Goal: Task Accomplishment & Management: Use online tool/utility

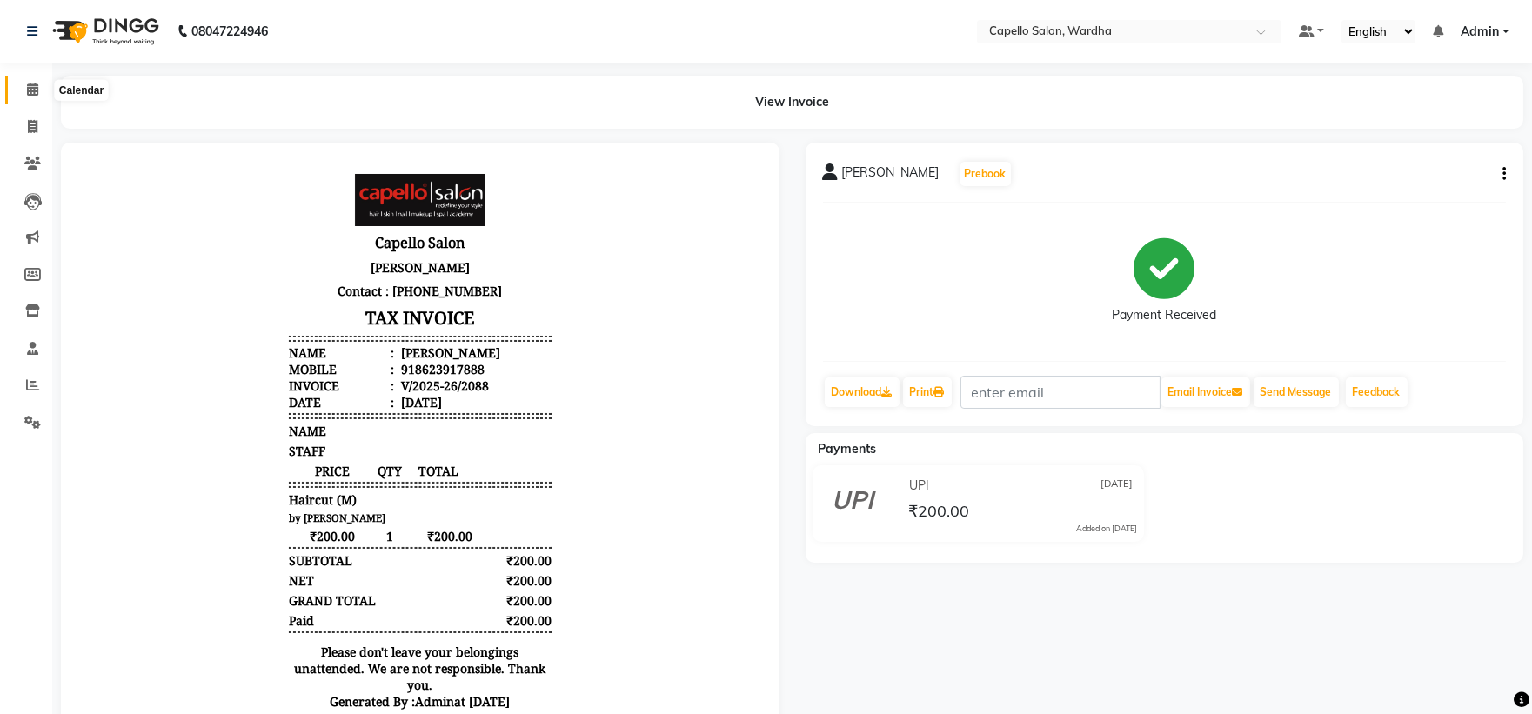
click at [24, 83] on span at bounding box center [32, 90] width 30 height 20
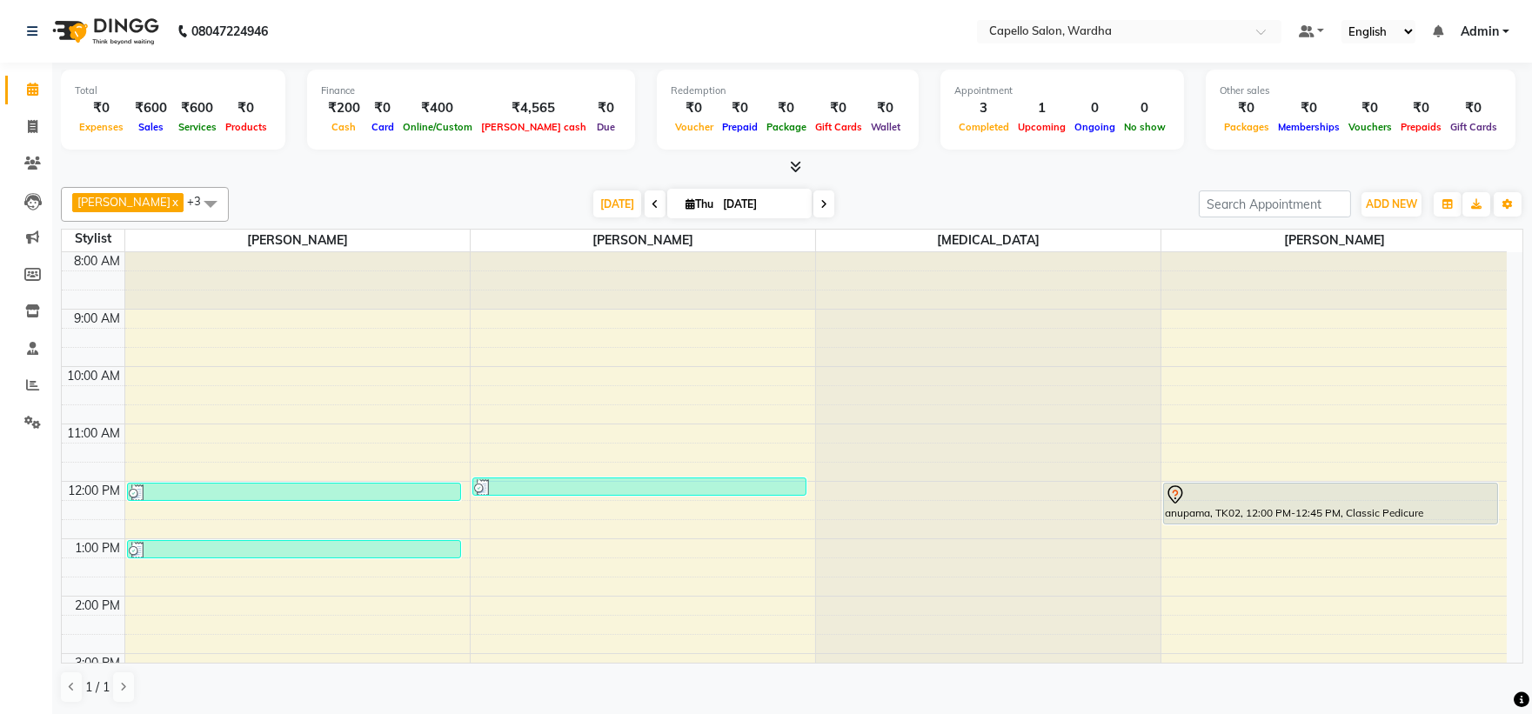
click at [241, 677] on div "1 / 1" at bounding box center [792, 687] width 1463 height 33
click at [256, 599] on div "8:00 AM 9:00 AM 10:00 AM 11:00 AM 12:00 PM 1:00 PM 2:00 PM 3:00 PM 4:00 PM 5:00…" at bounding box center [784, 625] width 1445 height 746
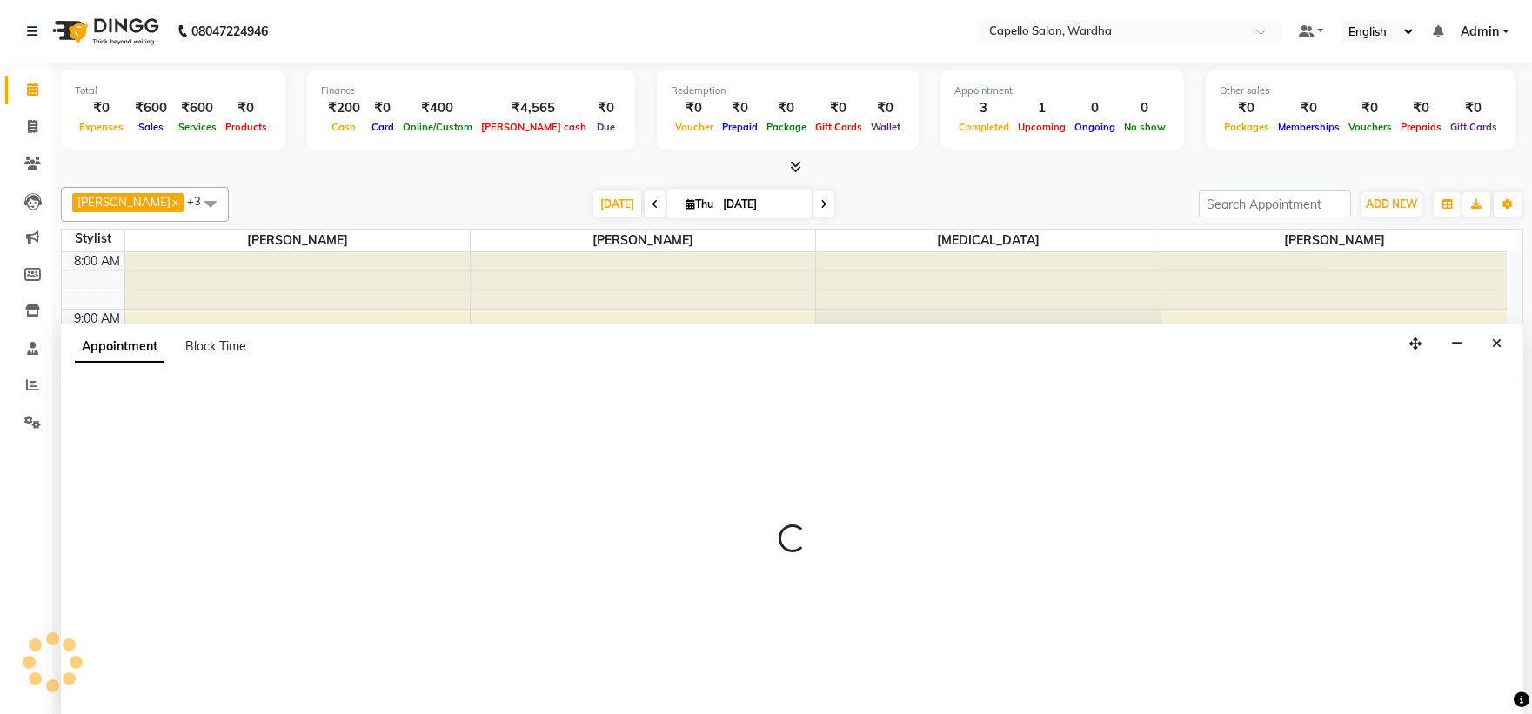
scroll to position [1, 0]
select select "80545"
select select "840"
select select "tentative"
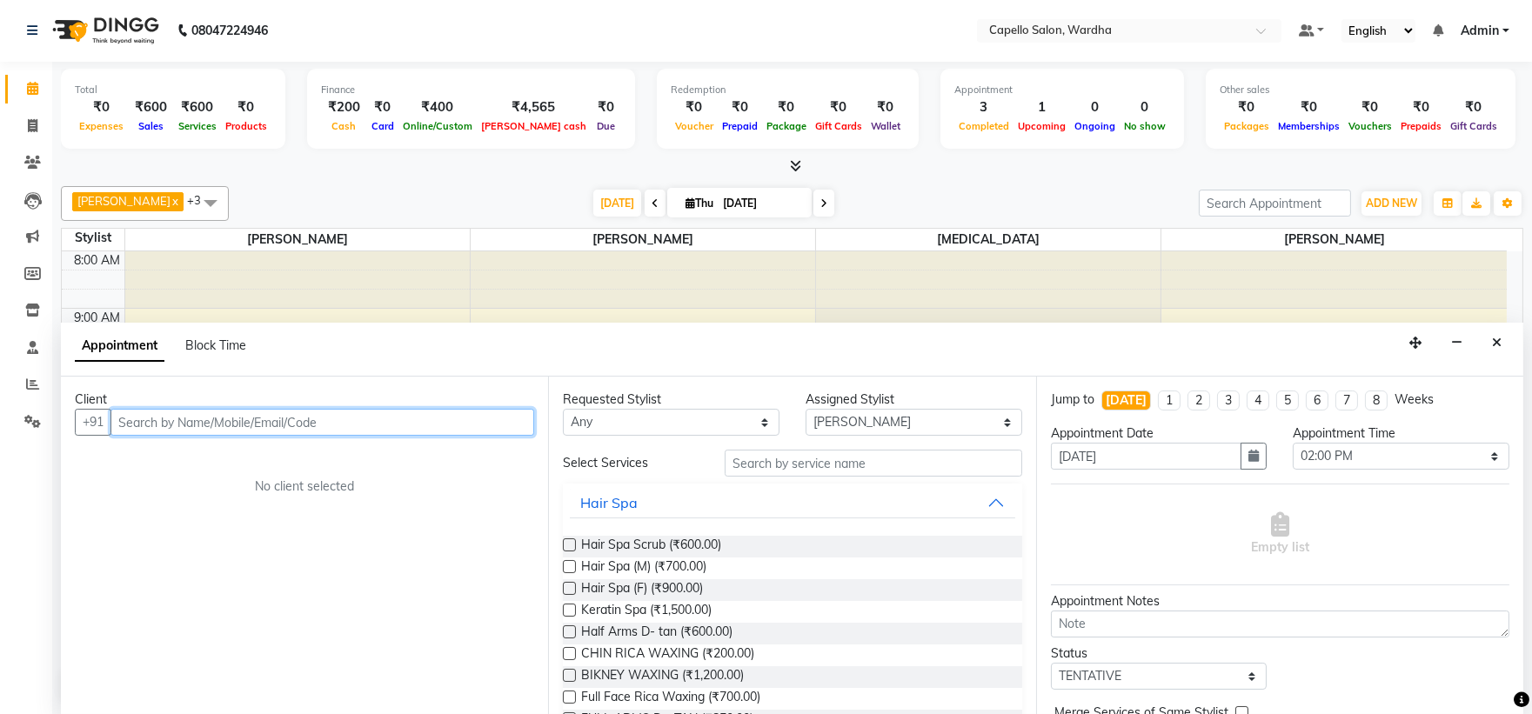
click at [238, 424] on input "text" at bounding box center [323, 422] width 424 height 27
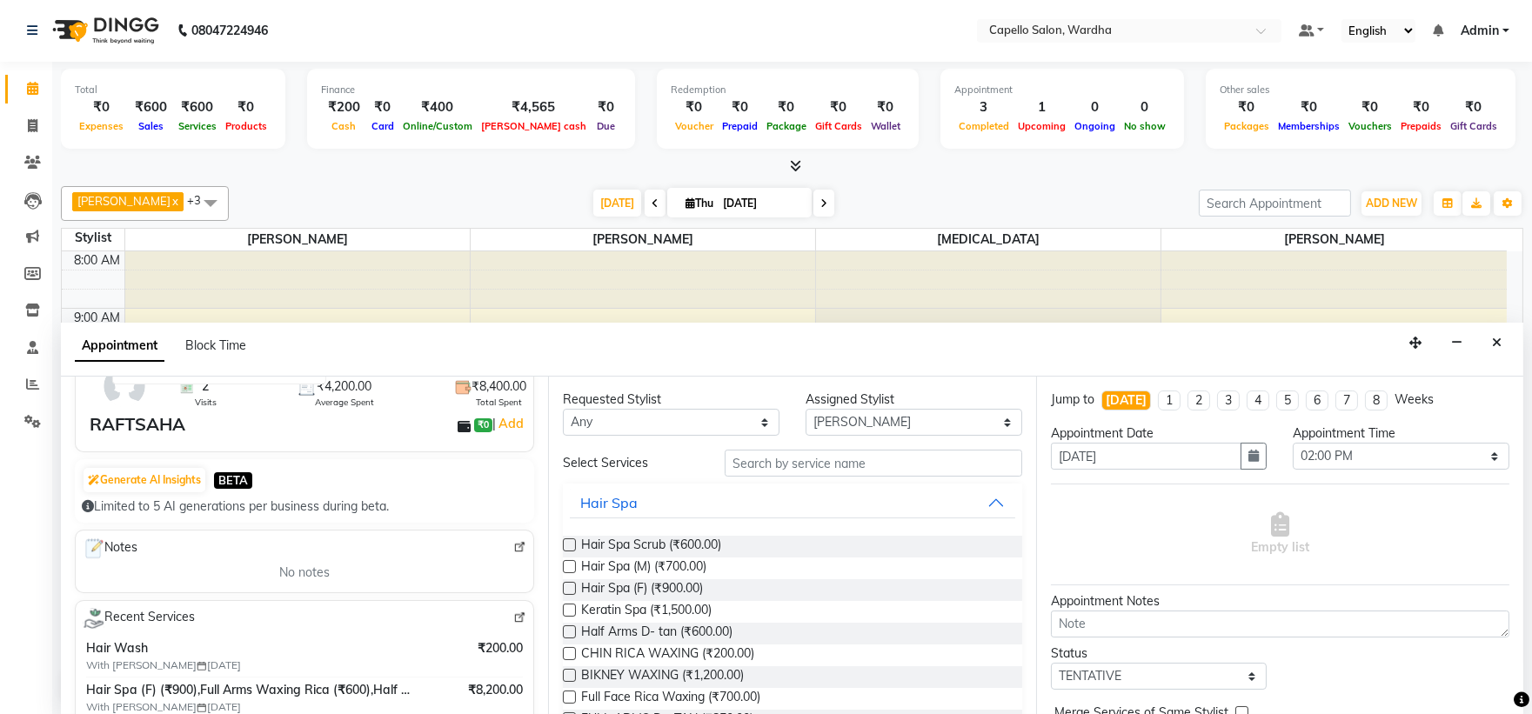
scroll to position [193, 0]
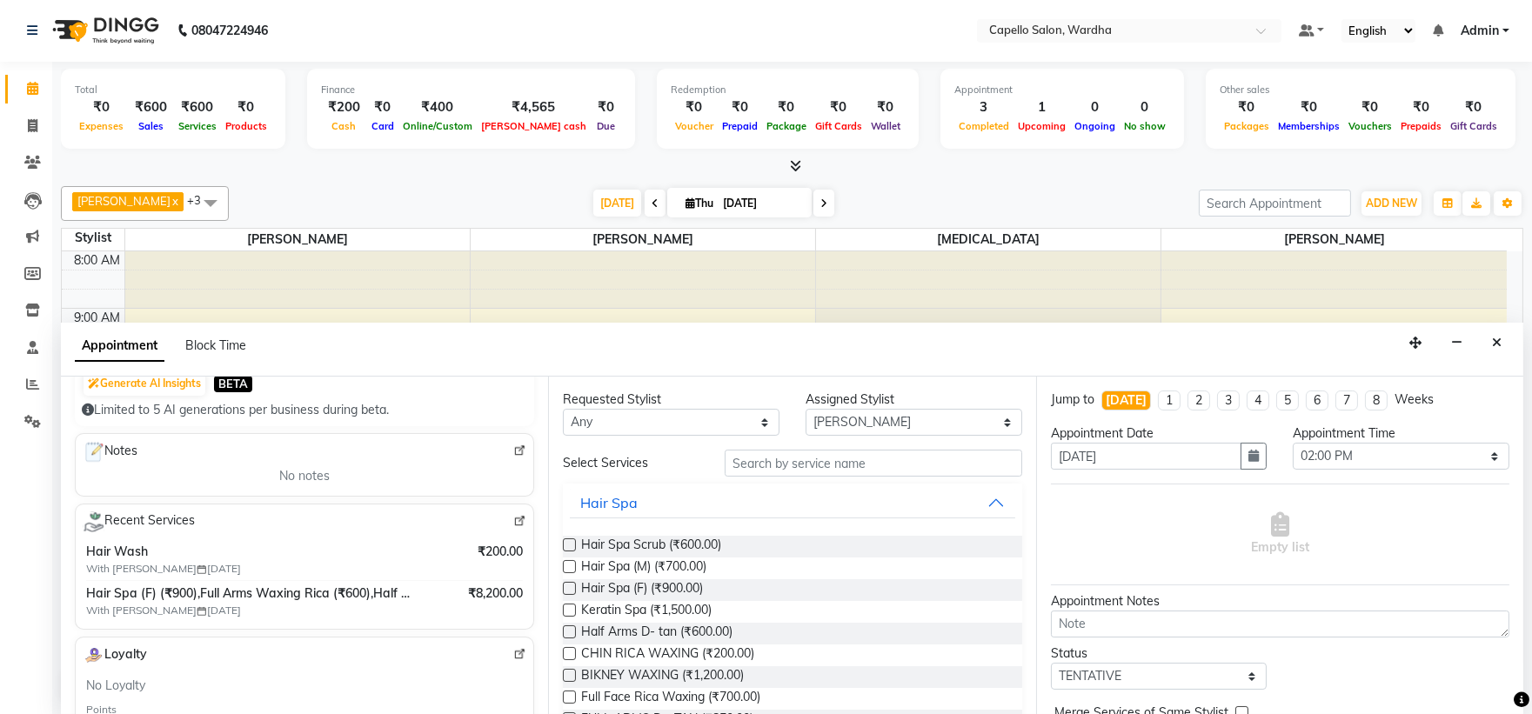
type input "7720850751"
click at [837, 464] on input "text" at bounding box center [874, 463] width 298 height 27
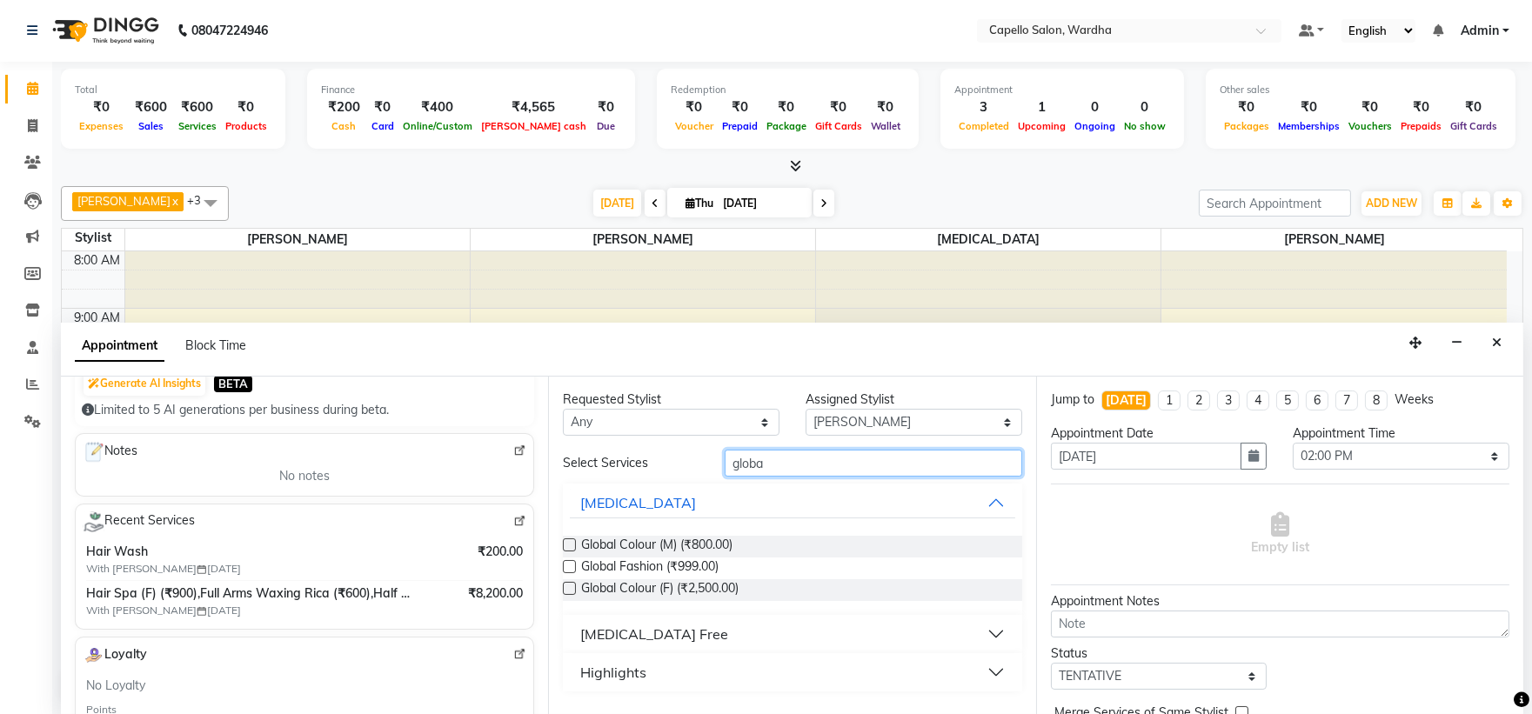
type input "globa"
click at [634, 637] on div "[MEDICAL_DATA] Free" at bounding box center [654, 634] width 148 height 21
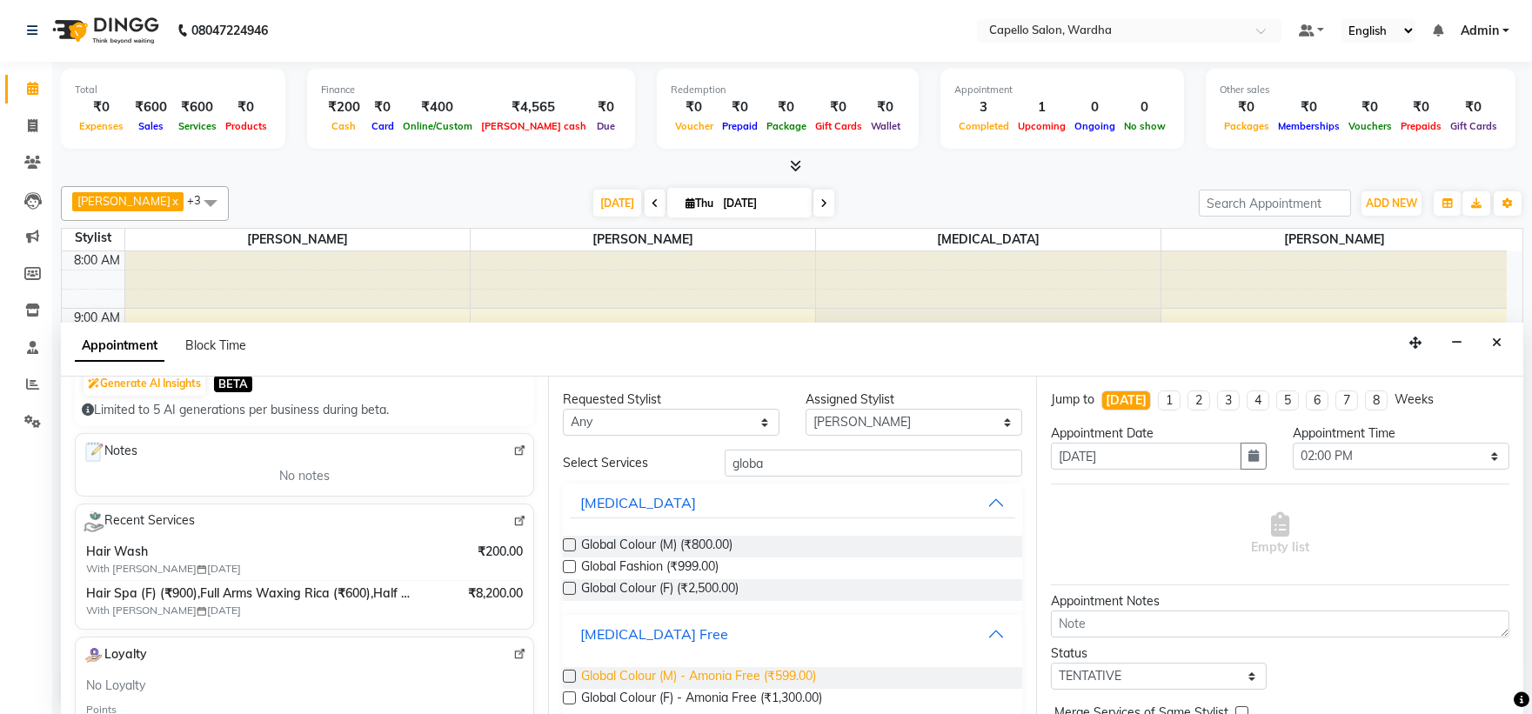
scroll to position [62, 0]
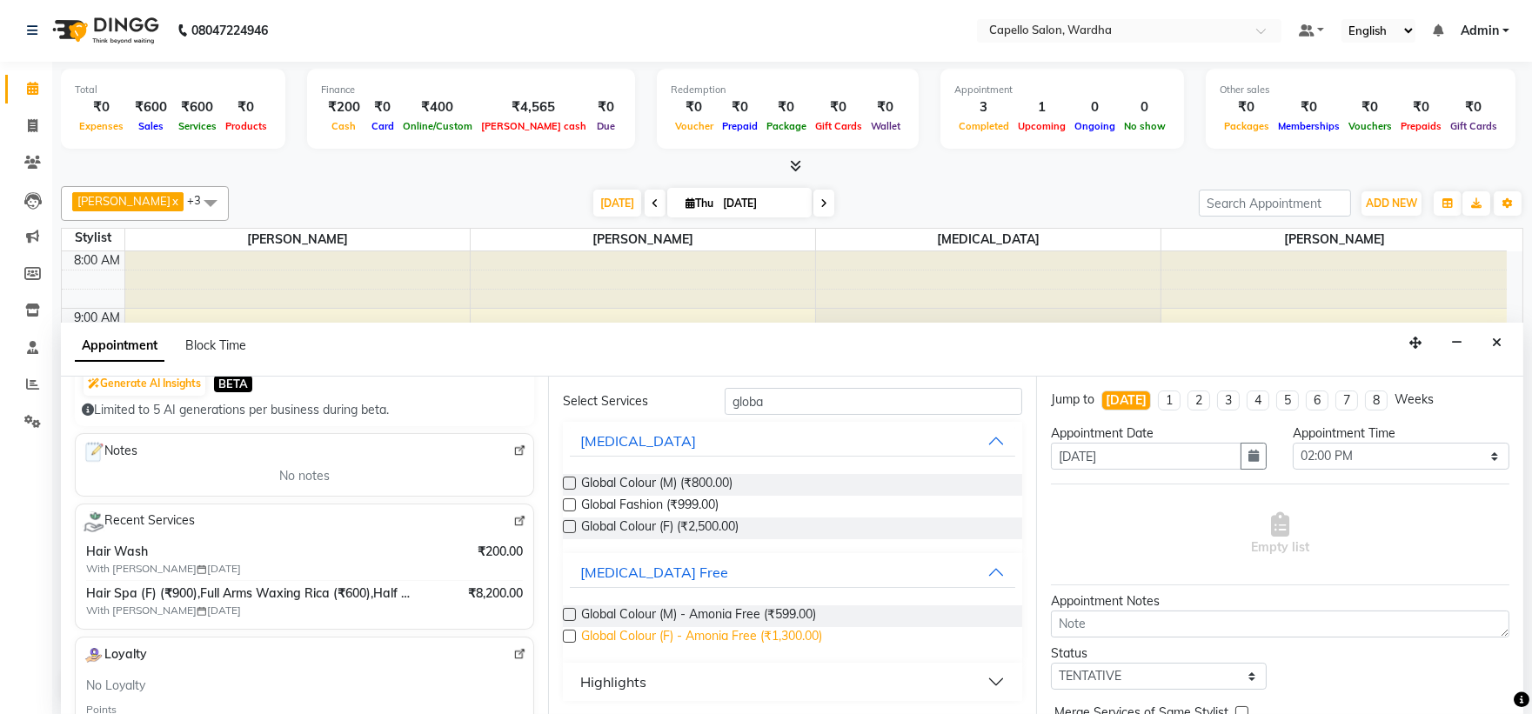
click at [651, 646] on span "Global Colour (F) - Amonia Free (₹1,300.00)" at bounding box center [701, 638] width 241 height 22
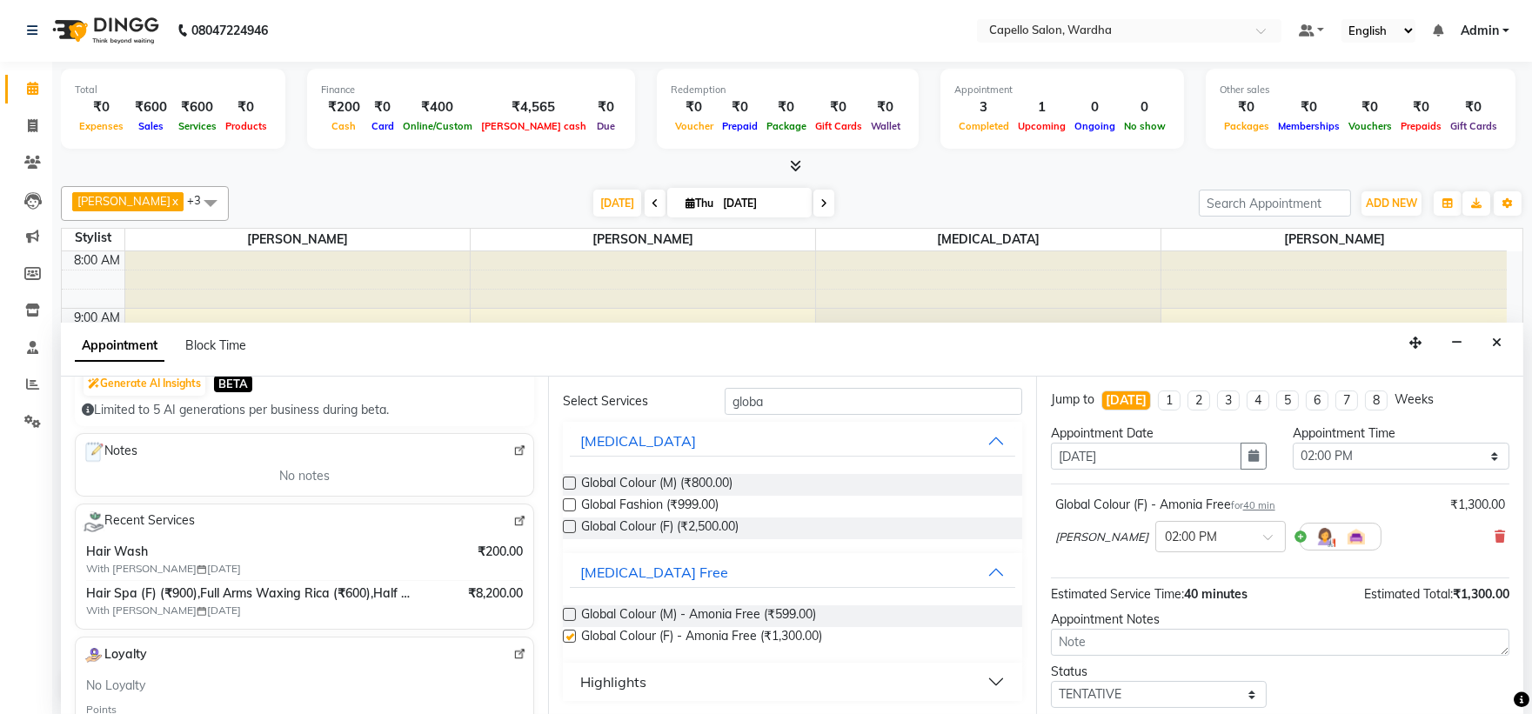
checkbox input "false"
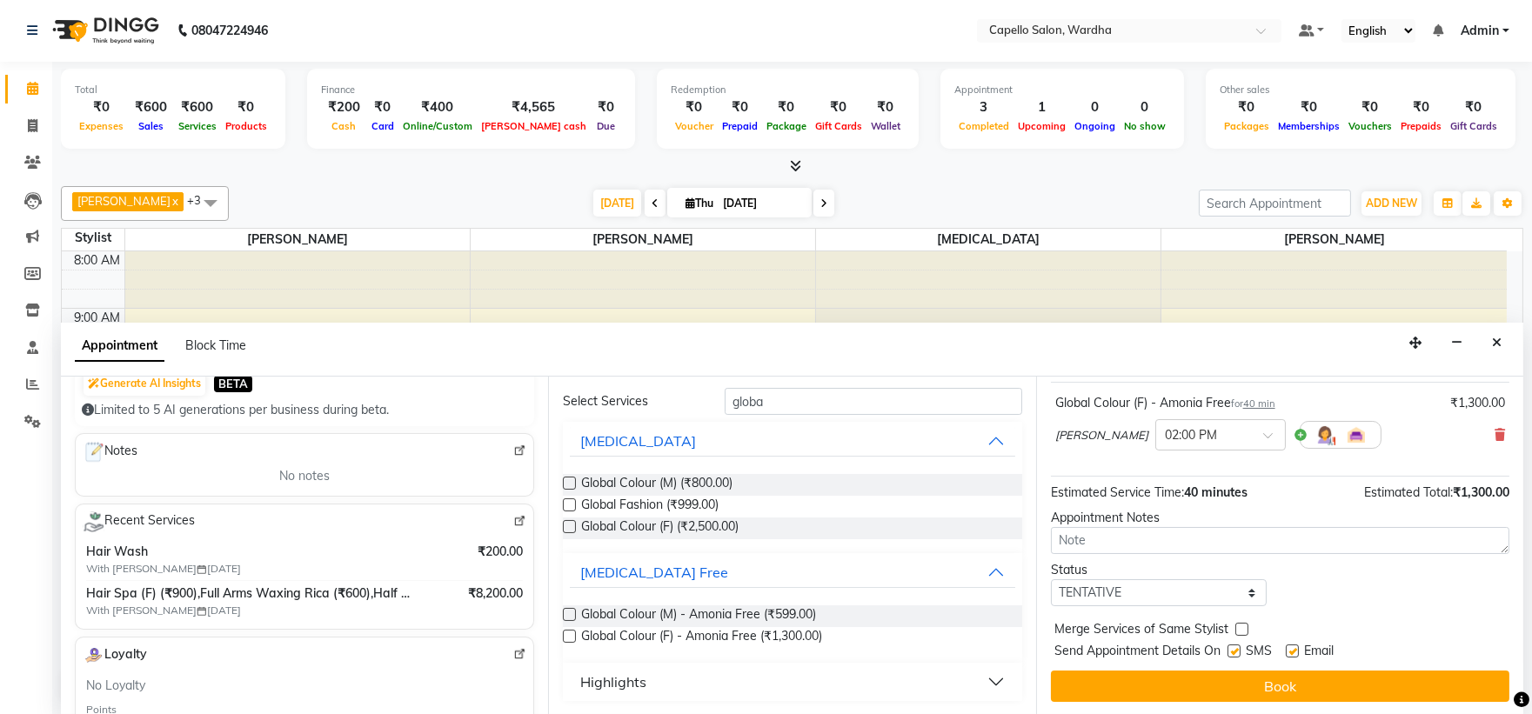
scroll to position [103, 0]
click at [1225, 701] on div "Jump to [DATE] 1 2 3 4 5 6 7 8 Weeks Appointment Date [DATE] Appointment Time S…" at bounding box center [1279, 546] width 487 height 338
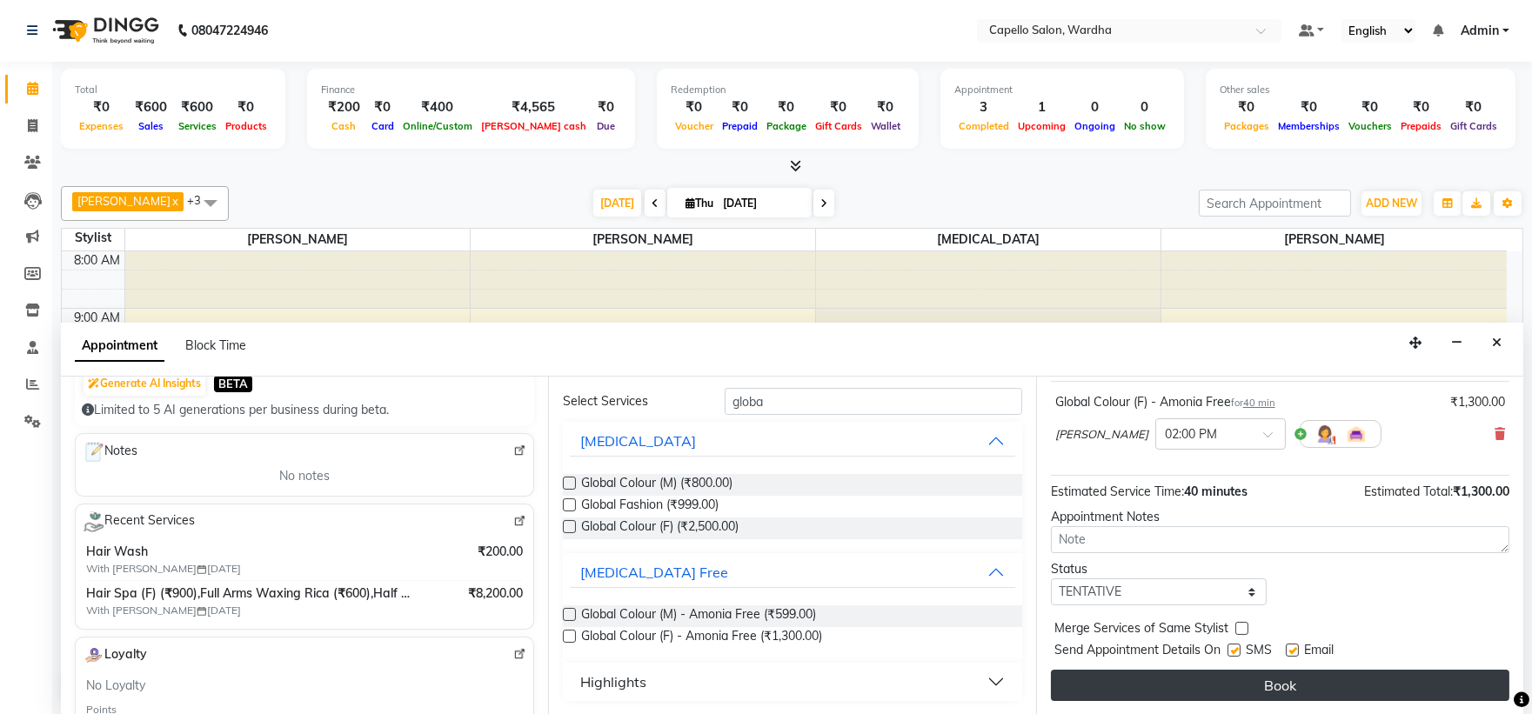
click at [1224, 681] on button "Book" at bounding box center [1280, 685] width 459 height 31
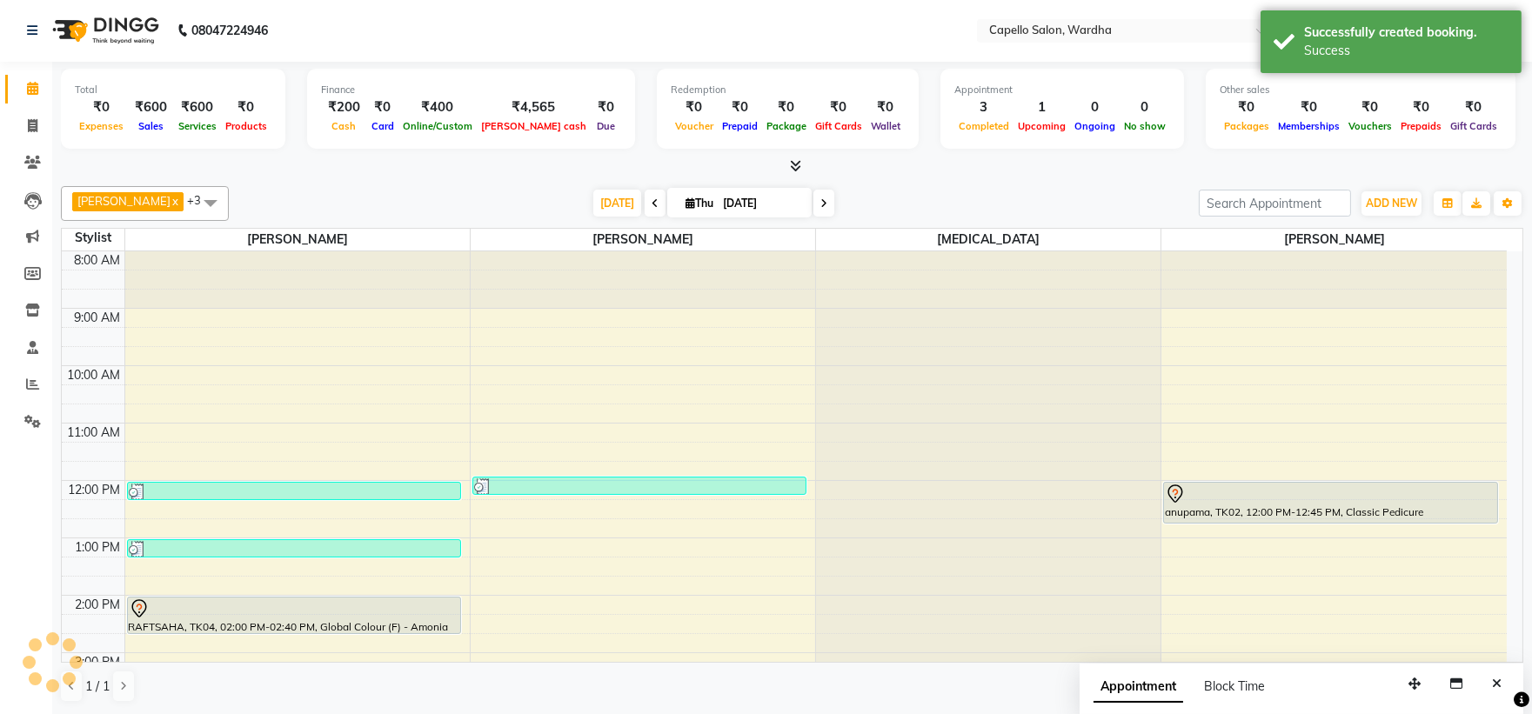
scroll to position [0, 0]
click at [801, 151] on div "Total ₹0 Expenses ₹600 Sales ₹600 Services ₹0 Products Finance ₹200 Cash ₹0 Car…" at bounding box center [792, 112] width 1463 height 85
click at [801, 160] on div at bounding box center [792, 167] width 1463 height 18
click at [28, 308] on icon at bounding box center [32, 311] width 15 height 13
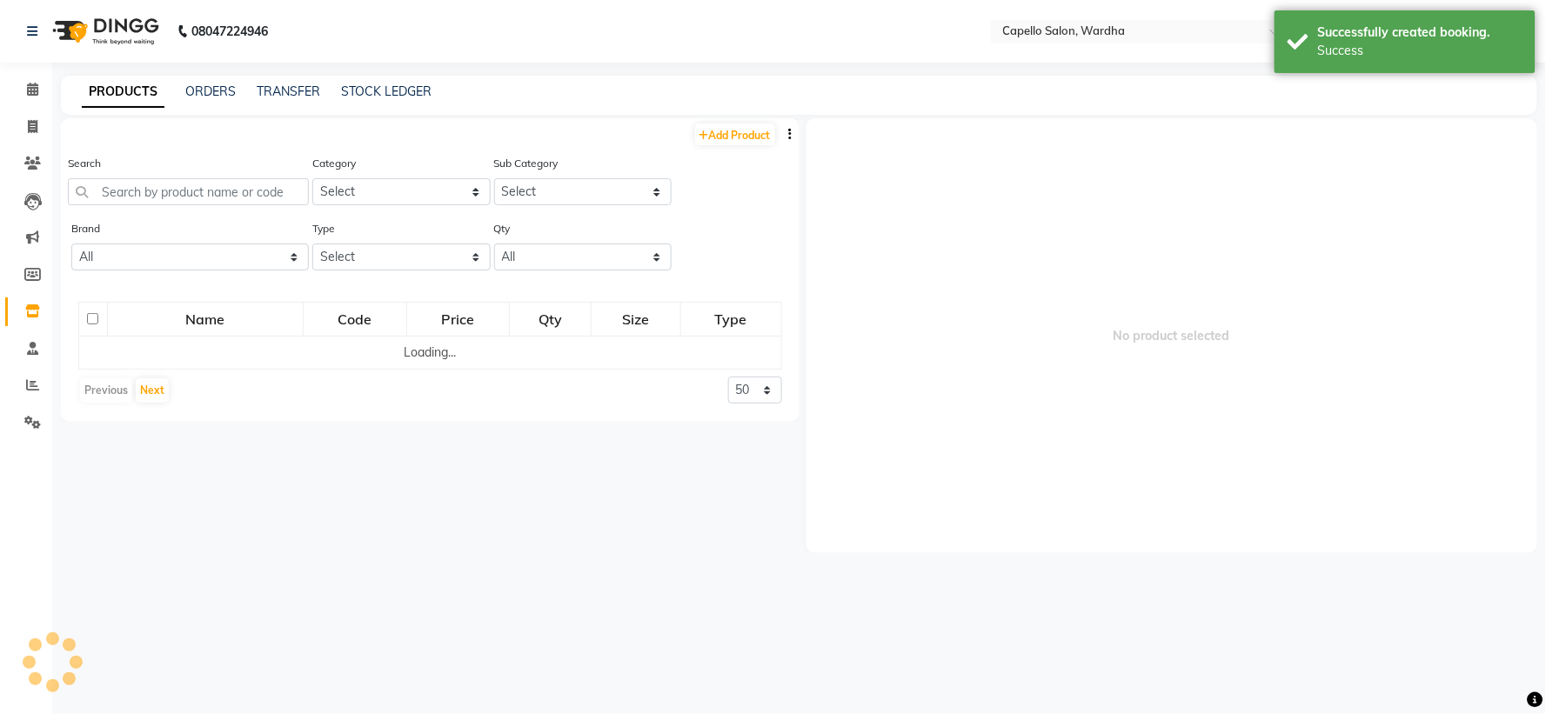
drag, startPoint x: 211, startPoint y: 177, endPoint x: 205, endPoint y: 198, distance: 22.4
click at [211, 177] on div "Search" at bounding box center [188, 179] width 241 height 51
click at [210, 203] on input "text" at bounding box center [188, 191] width 241 height 27
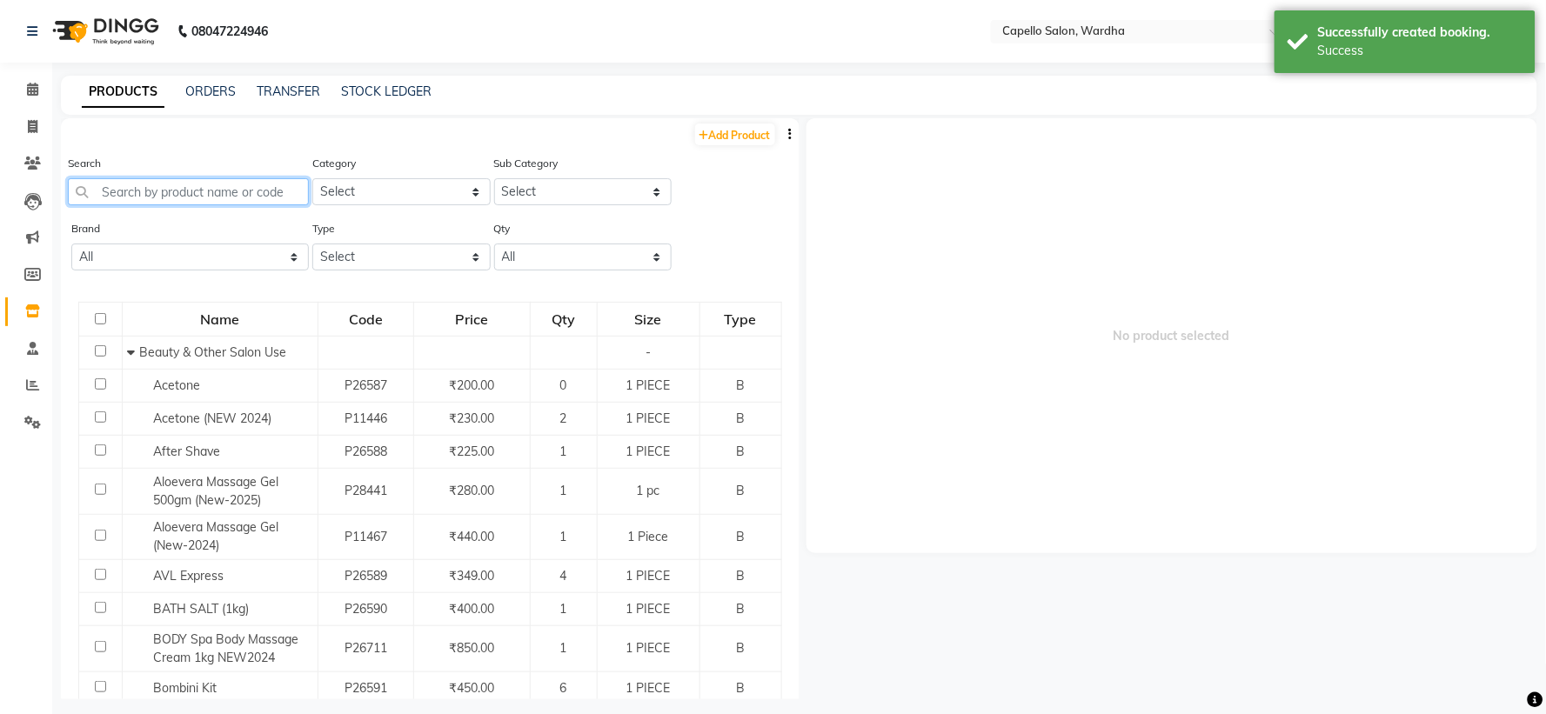
click at [205, 198] on input "text" at bounding box center [188, 191] width 241 height 27
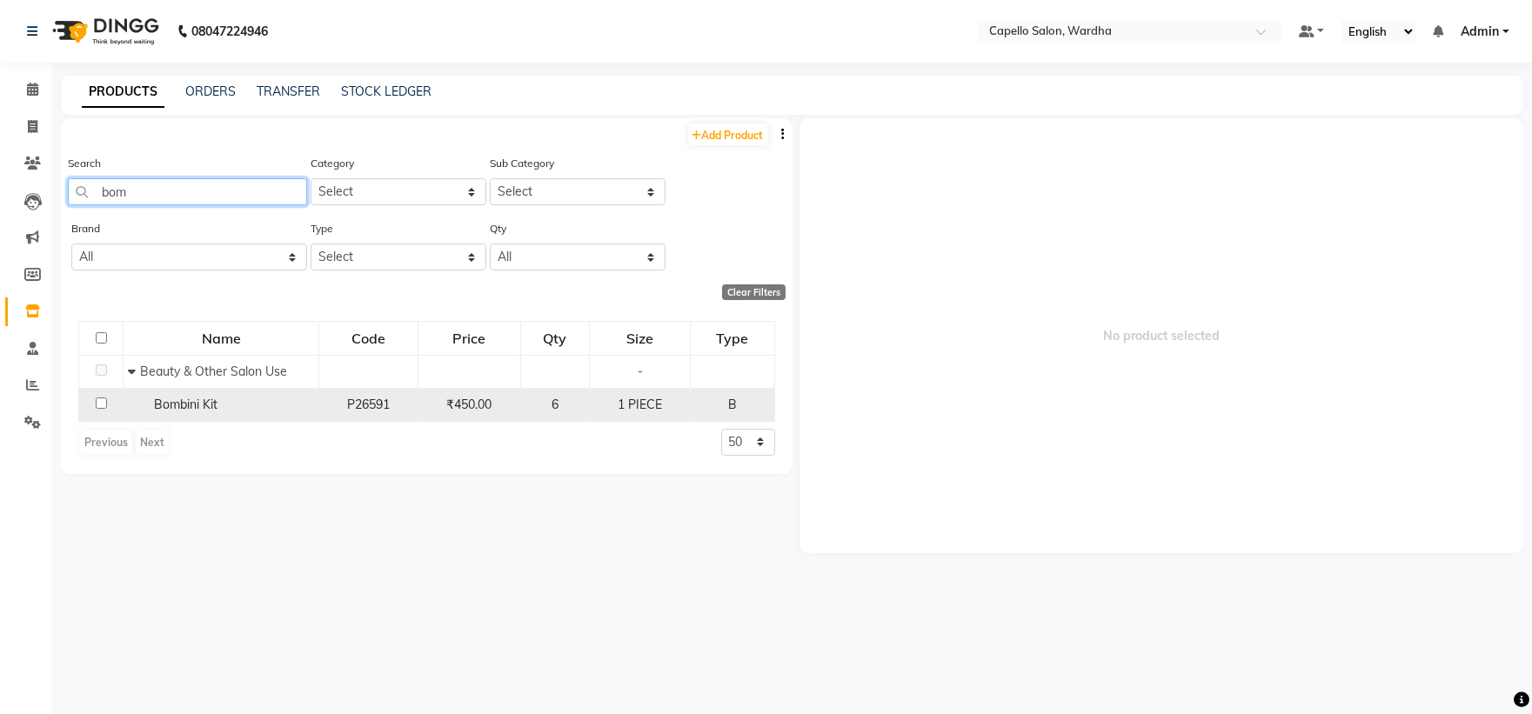
type input "bom"
click at [172, 392] on td "Bombini Kit" at bounding box center [222, 404] width 196 height 33
click at [175, 399] on span "Bombini Kit" at bounding box center [186, 405] width 64 height 16
select select
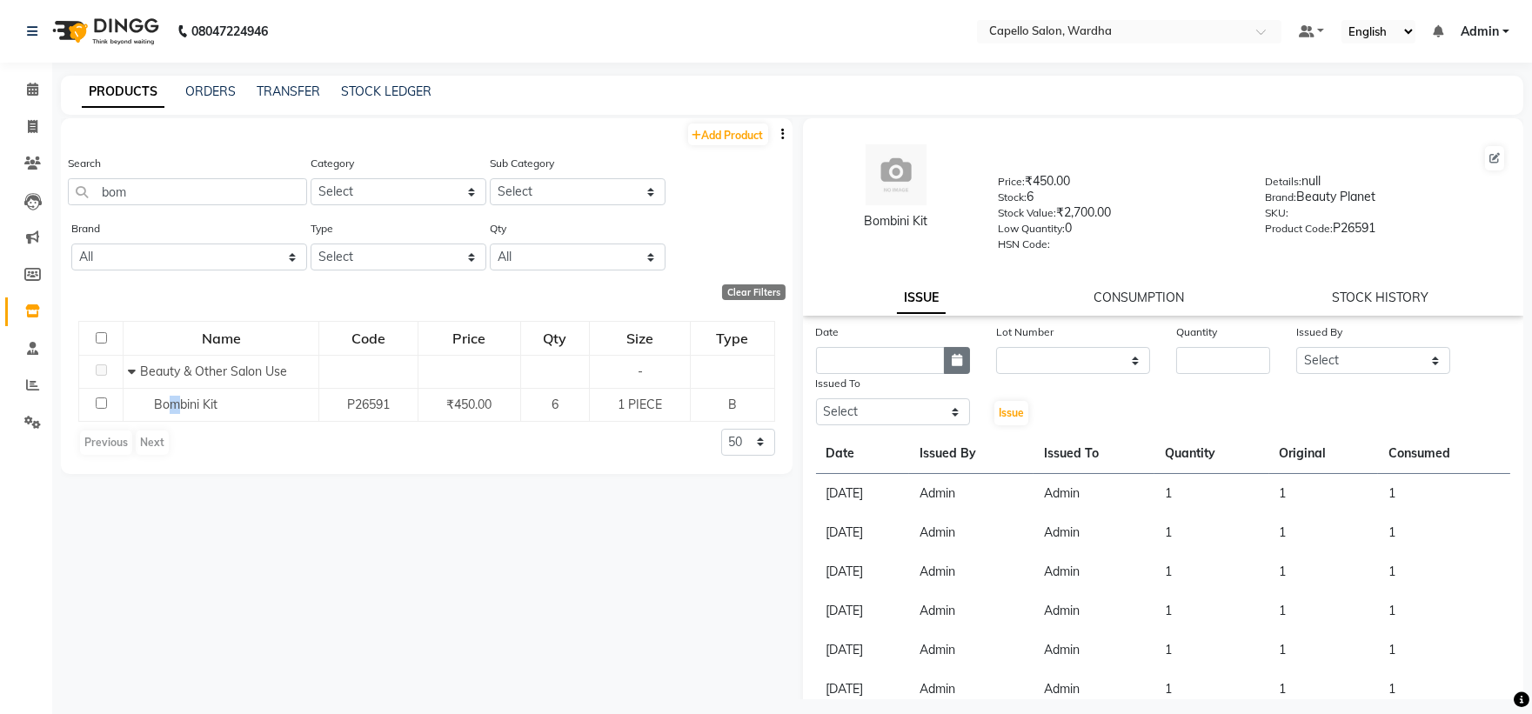
click at [953, 354] on button "button" at bounding box center [957, 360] width 26 height 27
select select "9"
select select "2025"
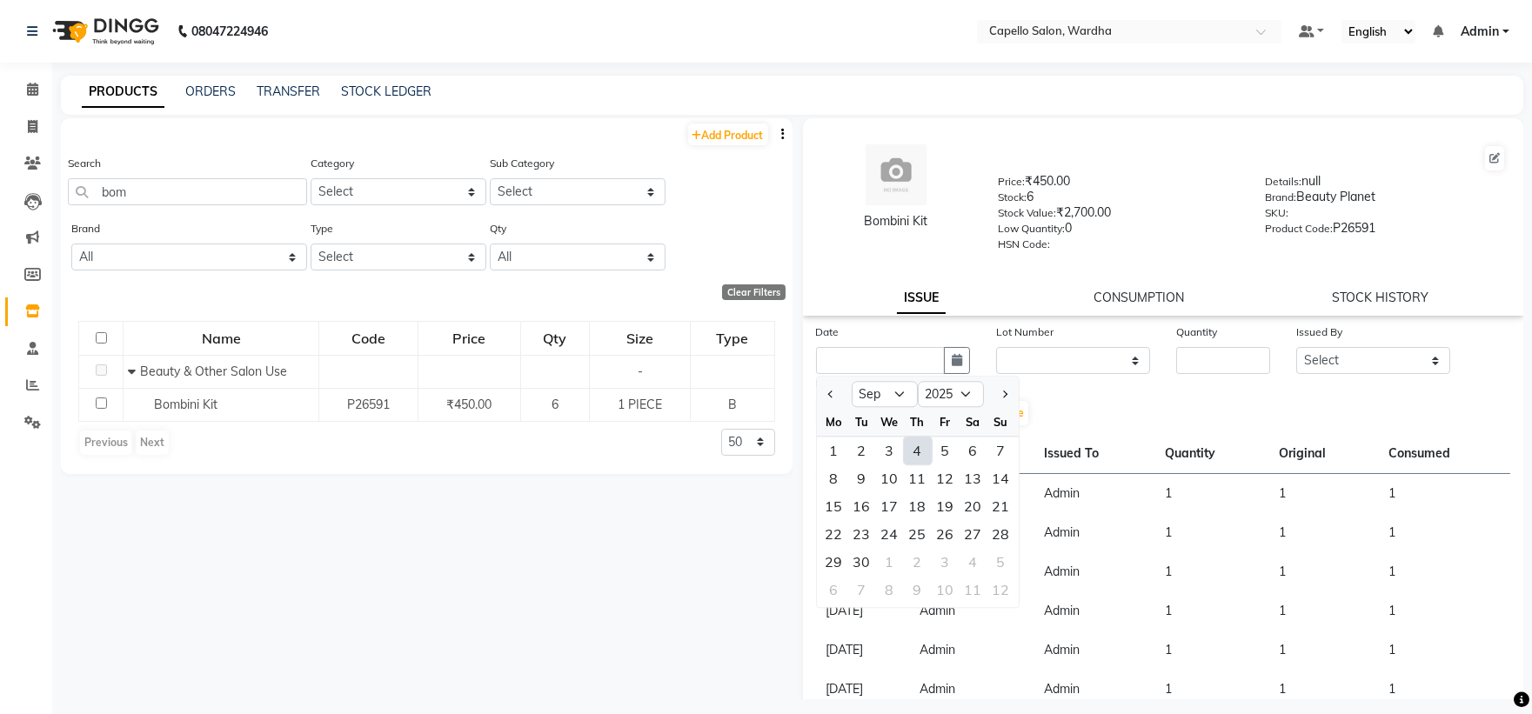
click at [919, 448] on div "4" at bounding box center [918, 451] width 28 height 28
type input "[DATE]"
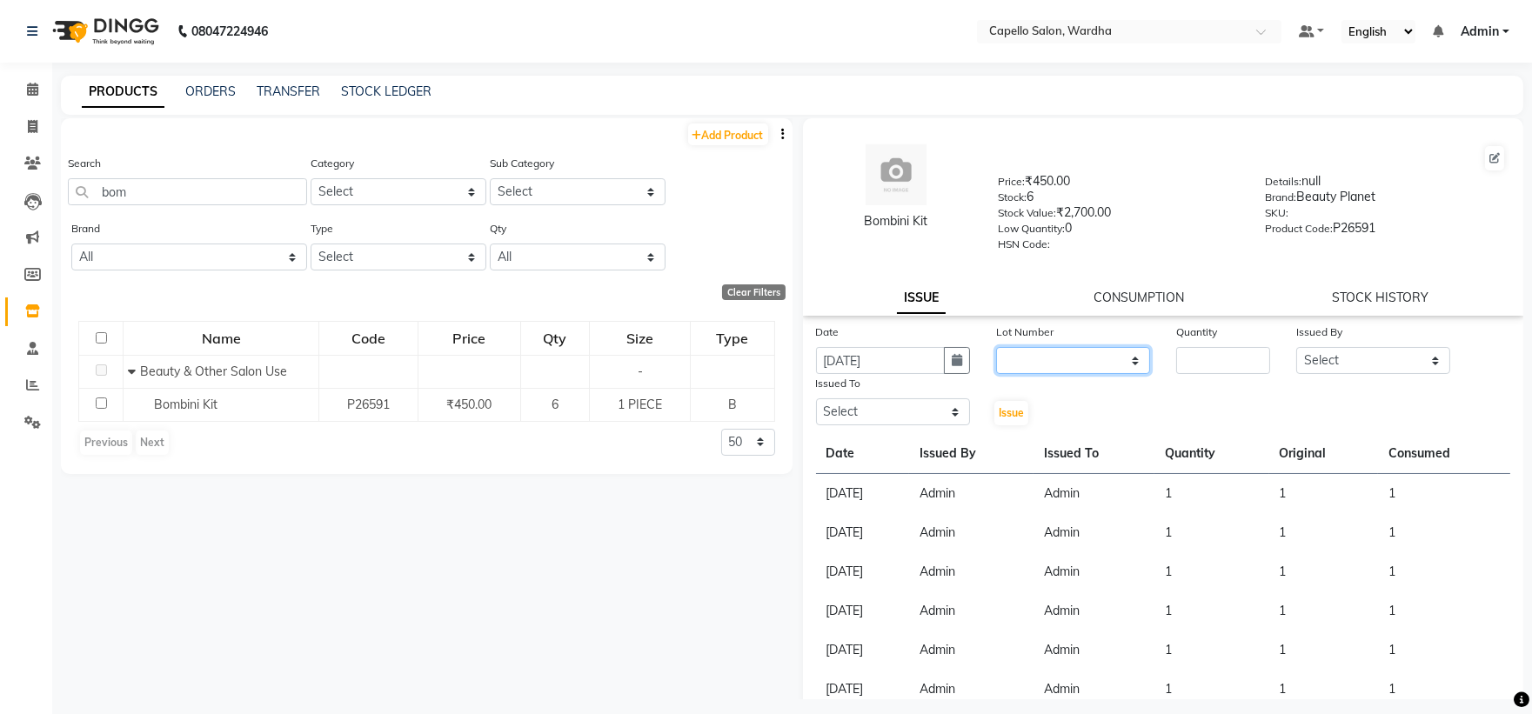
click at [1049, 351] on select "None" at bounding box center [1073, 360] width 154 height 27
select select "0: null"
click at [996, 348] on select "None" at bounding box center [1073, 360] width 154 height 27
click at [1189, 354] on input "number" at bounding box center [1224, 360] width 94 height 27
type input "1"
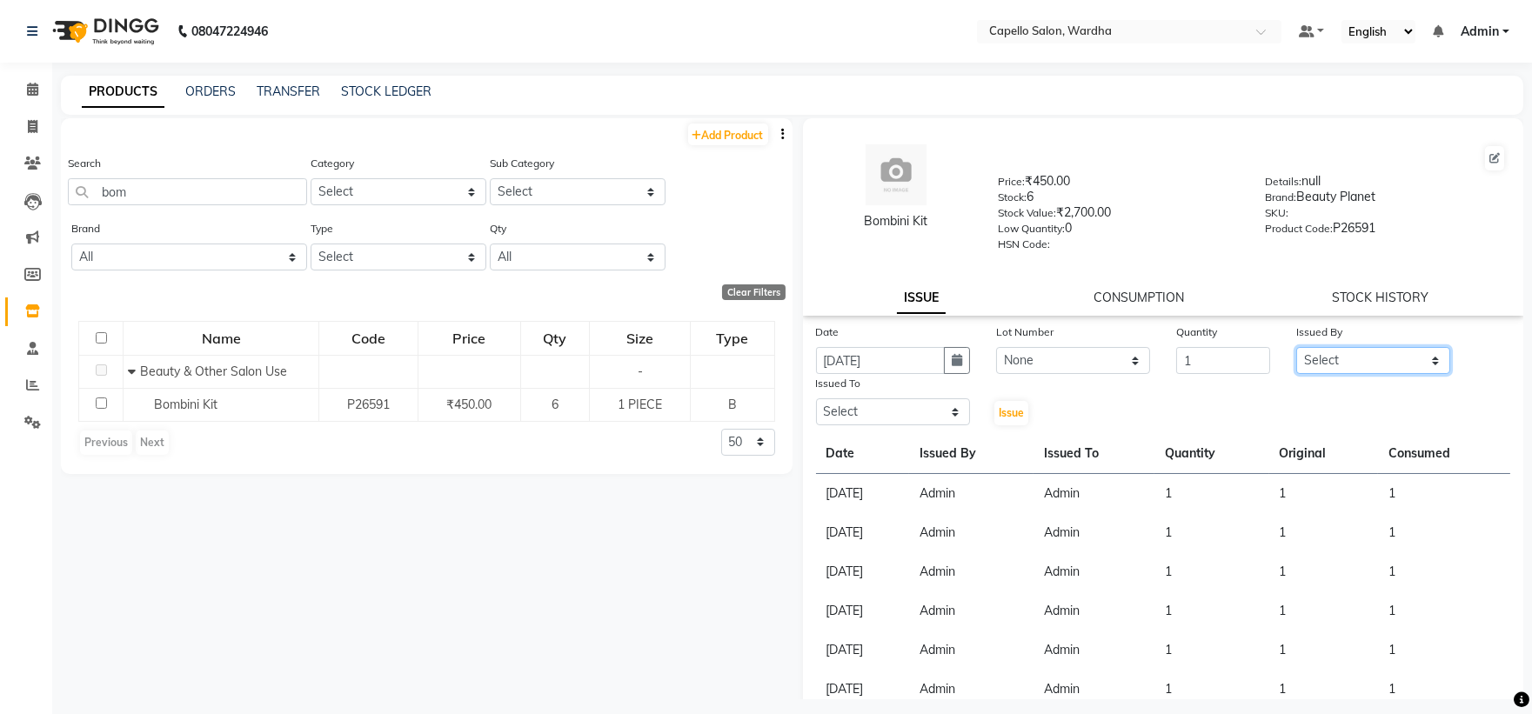
click at [1315, 361] on select "Select Admin [PERSON_NAME] [PERSON_NAME] nitim [PERSON_NAME] [PERSON_NAME] maha…" at bounding box center [1374, 360] width 154 height 27
select select "26829"
click at [1297, 348] on select "Select Admin [PERSON_NAME] [PERSON_NAME] nitim [PERSON_NAME] [PERSON_NAME] maha…" at bounding box center [1374, 360] width 154 height 27
drag, startPoint x: 889, startPoint y: 414, endPoint x: 889, endPoint y: 403, distance: 11.3
click at [889, 414] on select "Select Admin [PERSON_NAME] [PERSON_NAME] nitim [PERSON_NAME] [PERSON_NAME] maha…" at bounding box center [893, 412] width 154 height 27
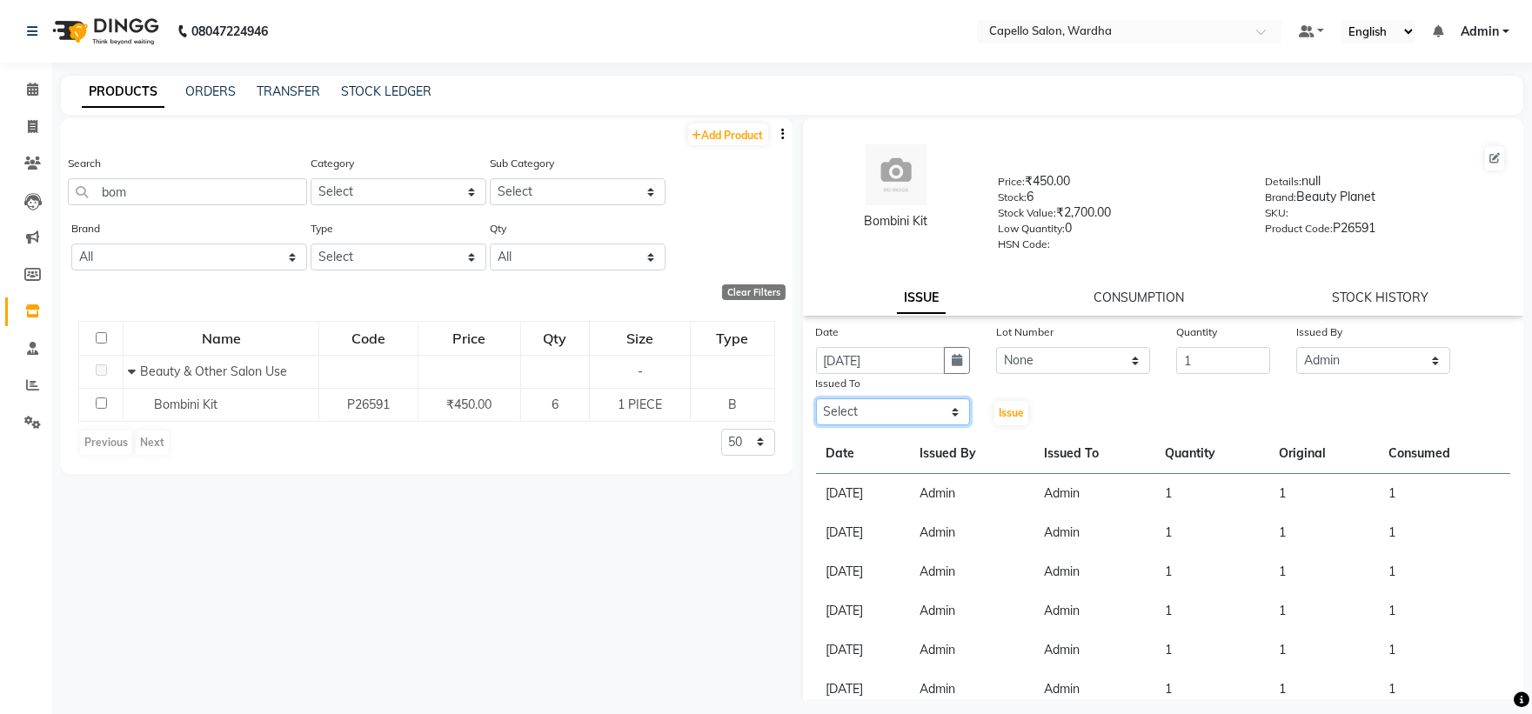
select select "26829"
click at [816, 399] on select "Select Admin [PERSON_NAME] [PERSON_NAME] nitim [PERSON_NAME] [PERSON_NAME] maha…" at bounding box center [893, 412] width 154 height 27
click at [1012, 415] on span "Issue" at bounding box center [1011, 412] width 25 height 13
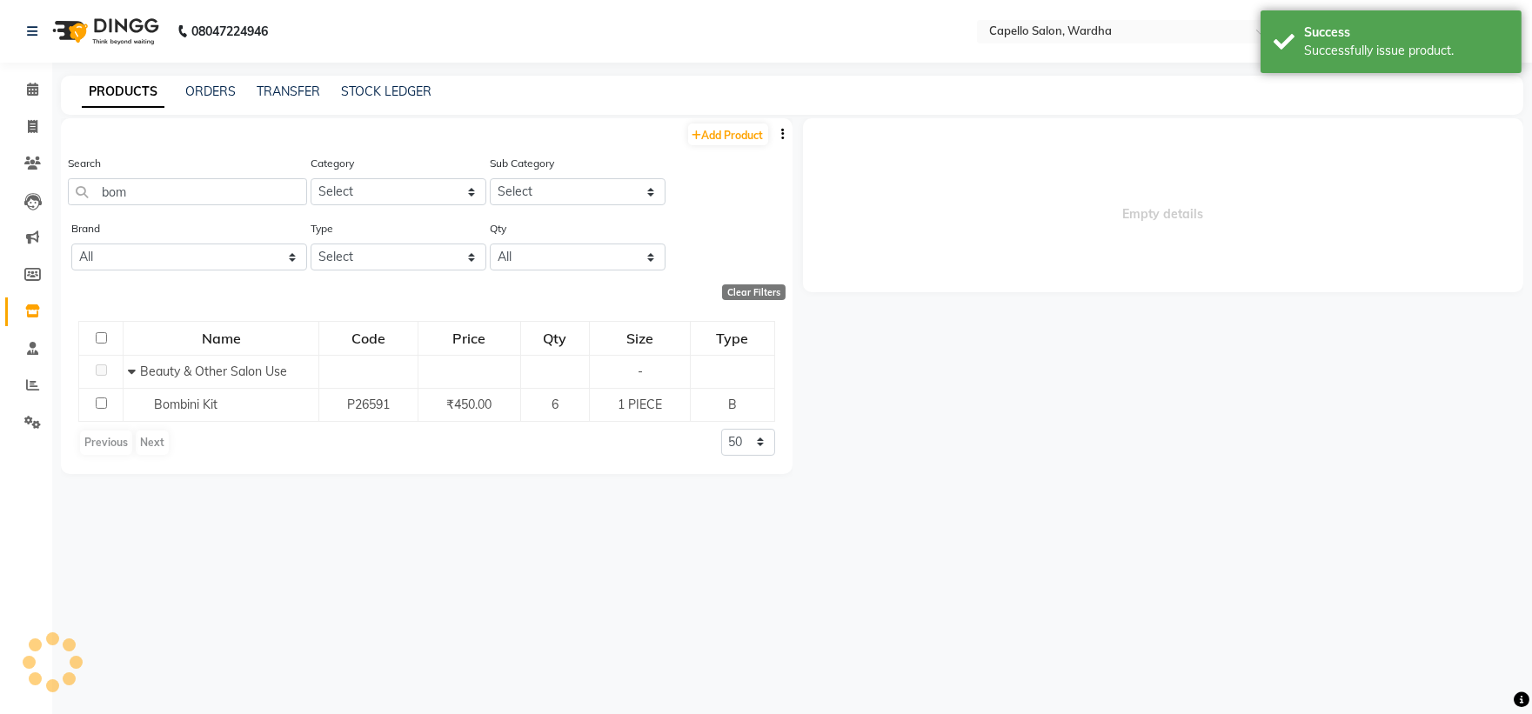
select select
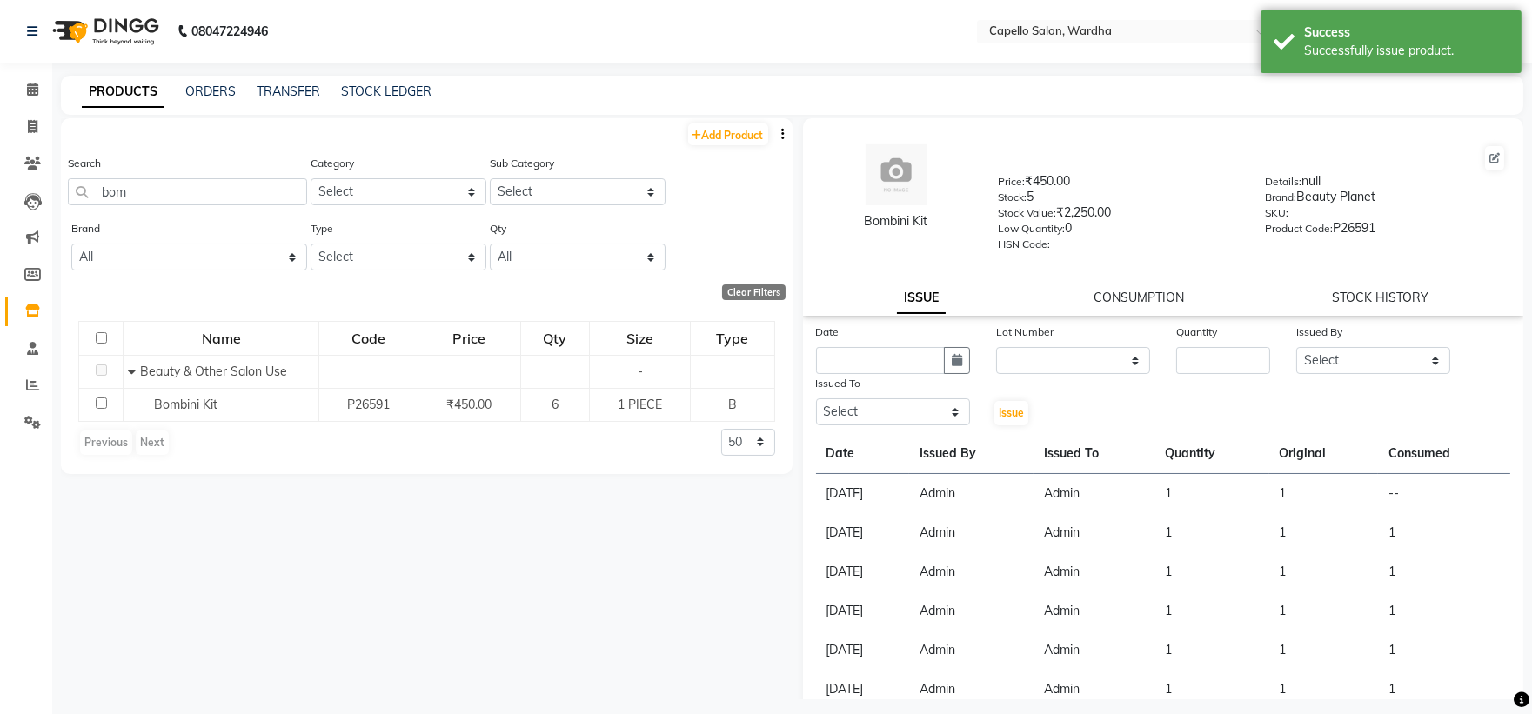
click at [1166, 294] on link "CONSUMPTION" at bounding box center [1139, 298] width 91 height 16
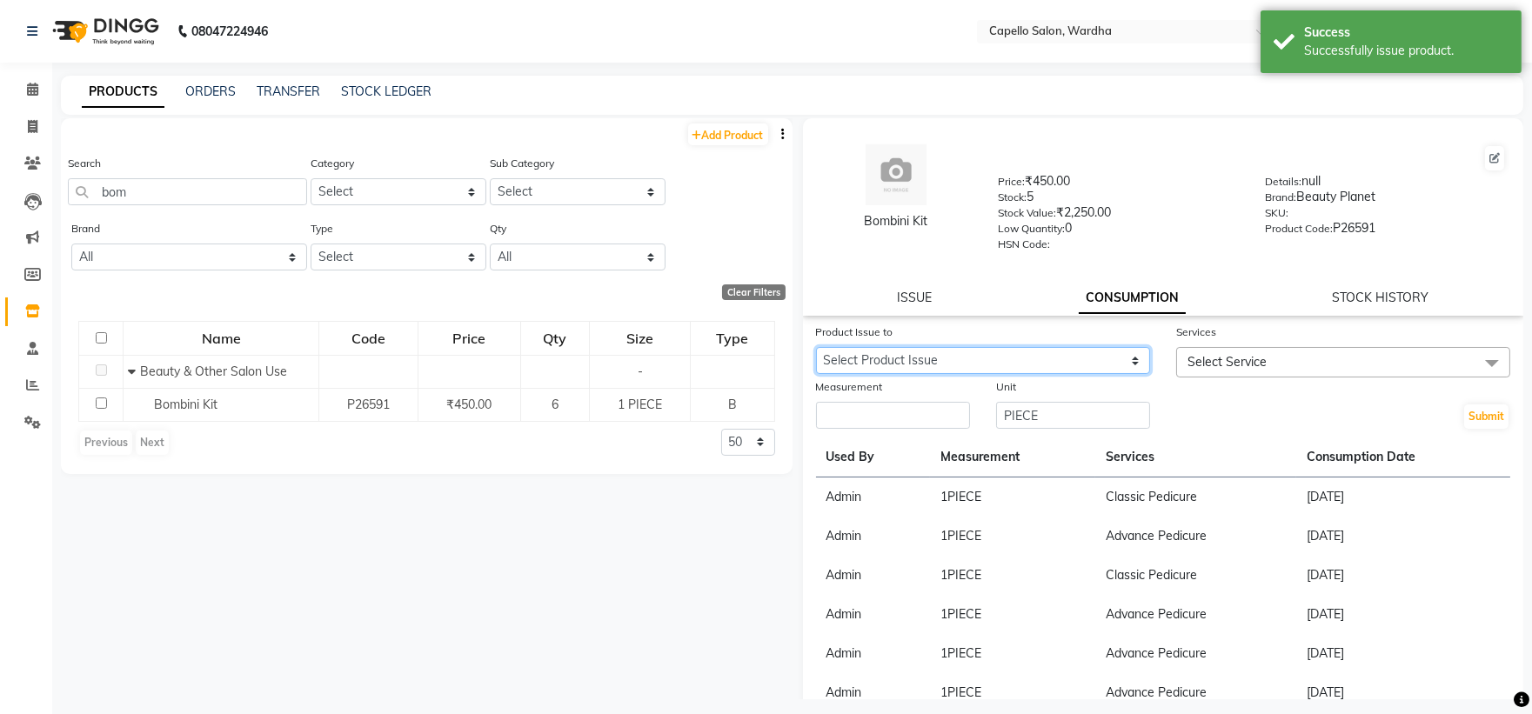
click at [950, 357] on select "Select Product Issue [DATE], Issued to: Admin, Balance: 1" at bounding box center [983, 360] width 334 height 27
select select "1204323"
click at [816, 348] on select "Select Product Issue [DATE], Issued to: Admin, Balance: 1" at bounding box center [983, 360] width 334 height 27
click at [940, 407] on input "number" at bounding box center [893, 415] width 154 height 27
type input "1"
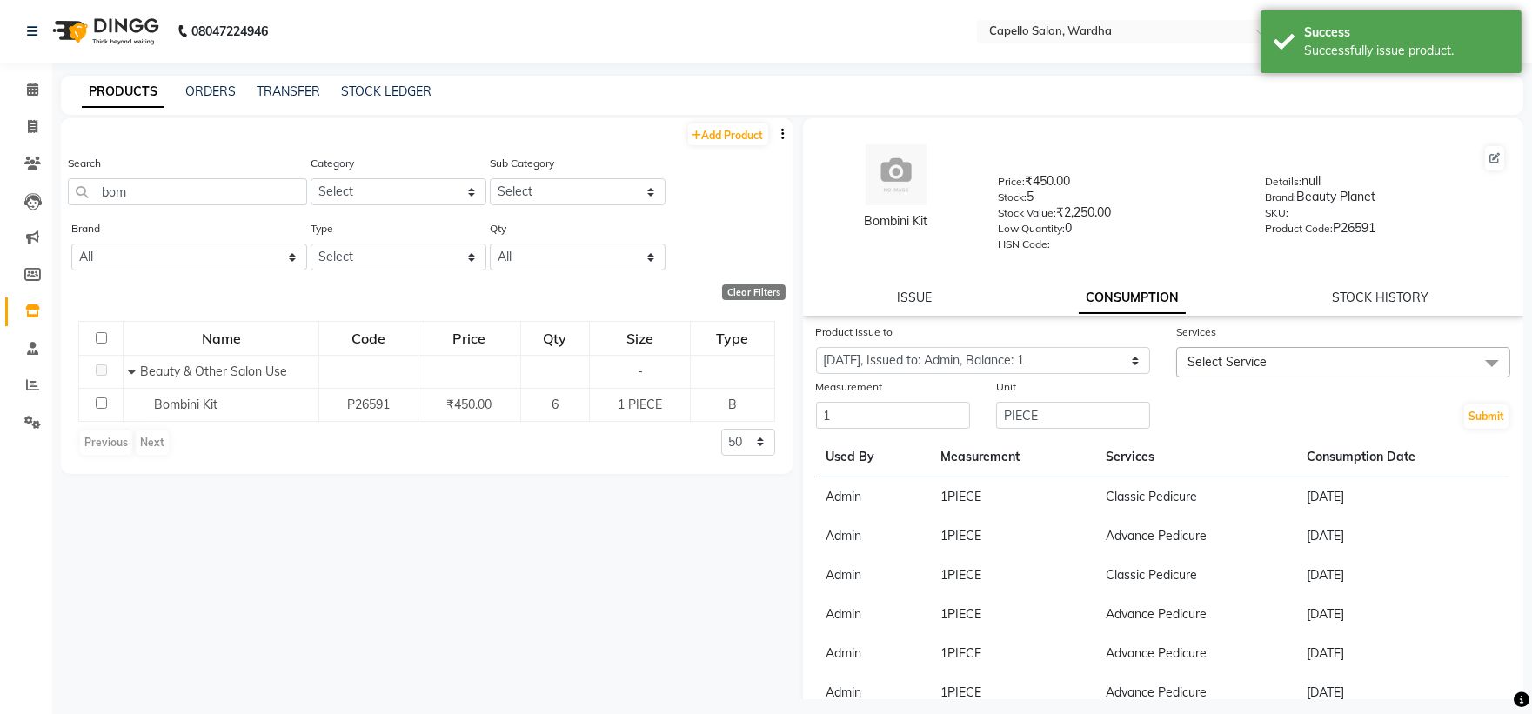
click at [1219, 362] on span "Select Service" at bounding box center [1227, 362] width 79 height 16
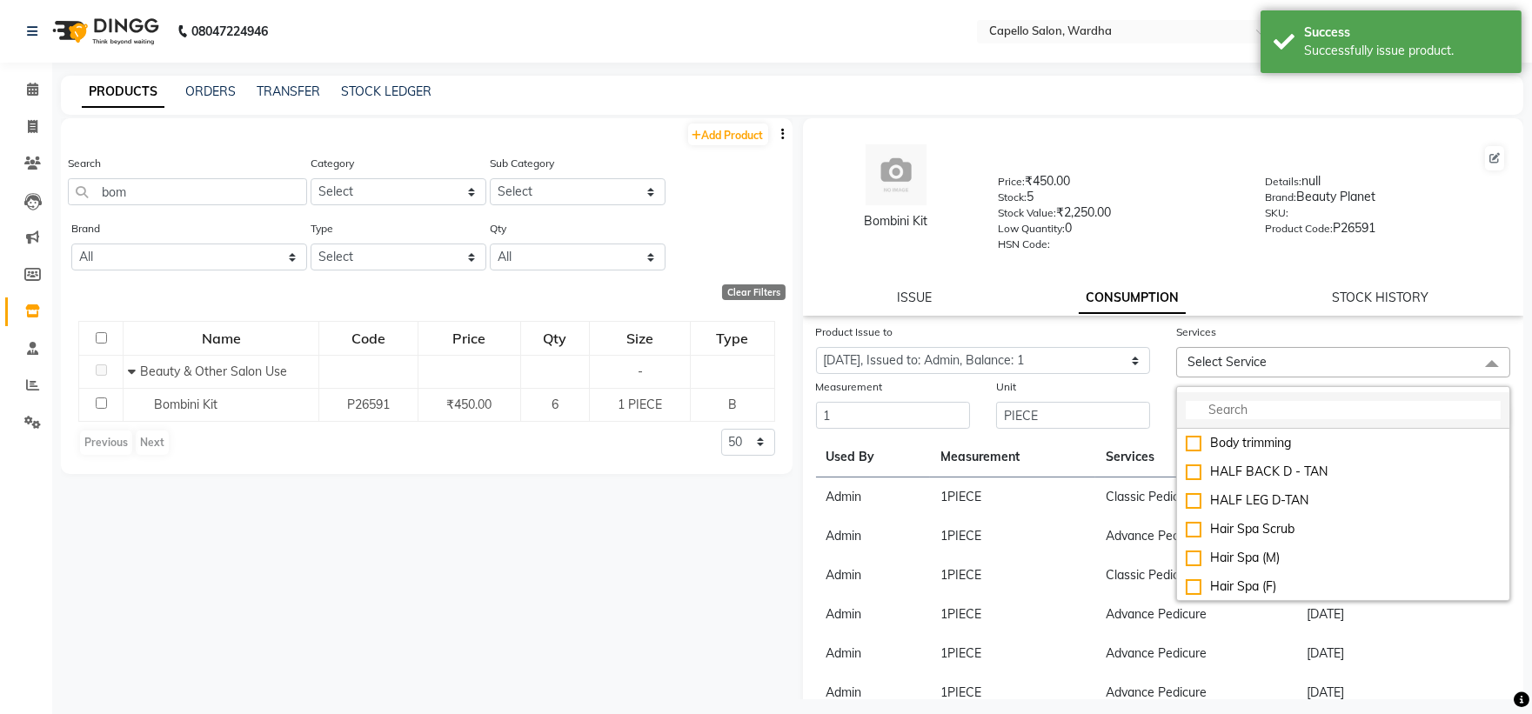
click at [1211, 412] on input "multiselect-search" at bounding box center [1343, 410] width 315 height 18
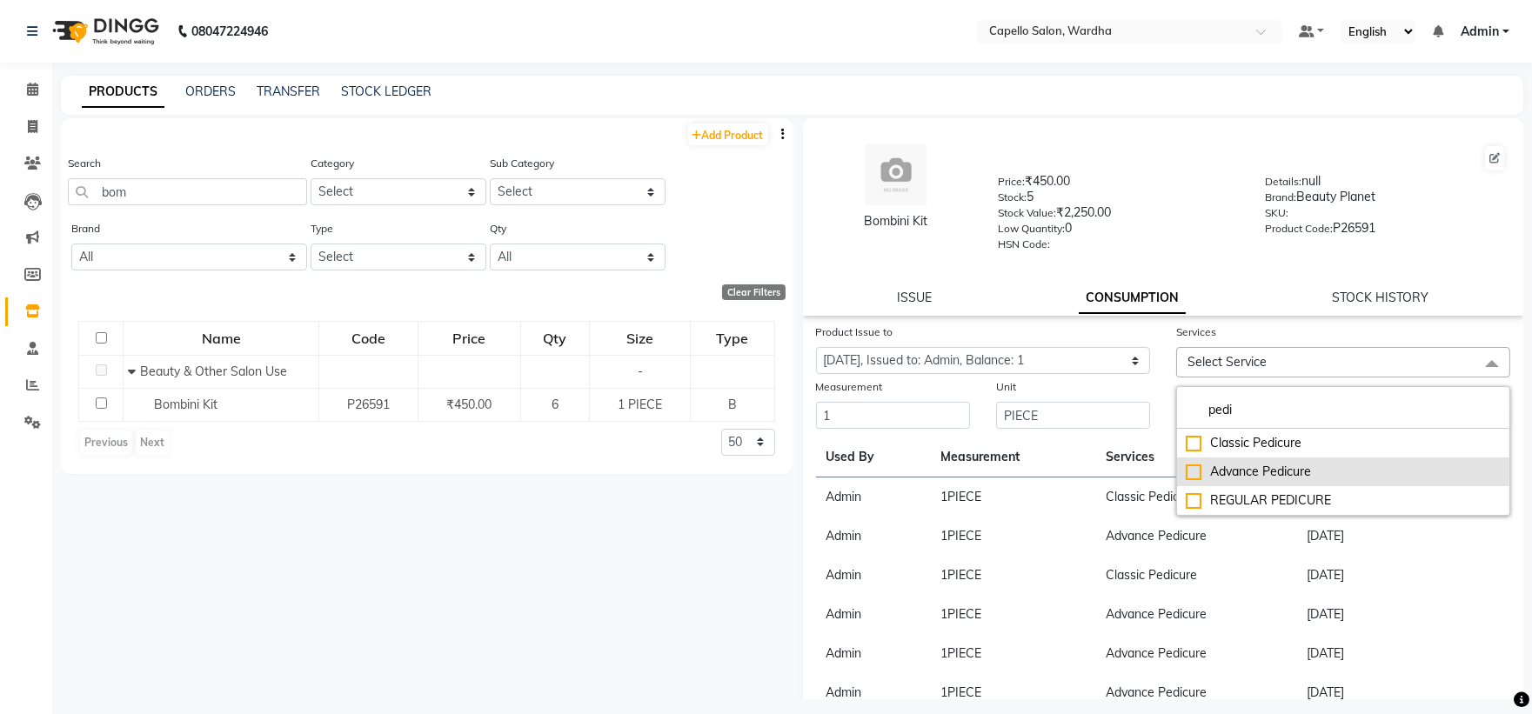
type input "pedi"
click at [1233, 479] on div "Advance Pedicure" at bounding box center [1343, 472] width 315 height 18
checkbox input "true"
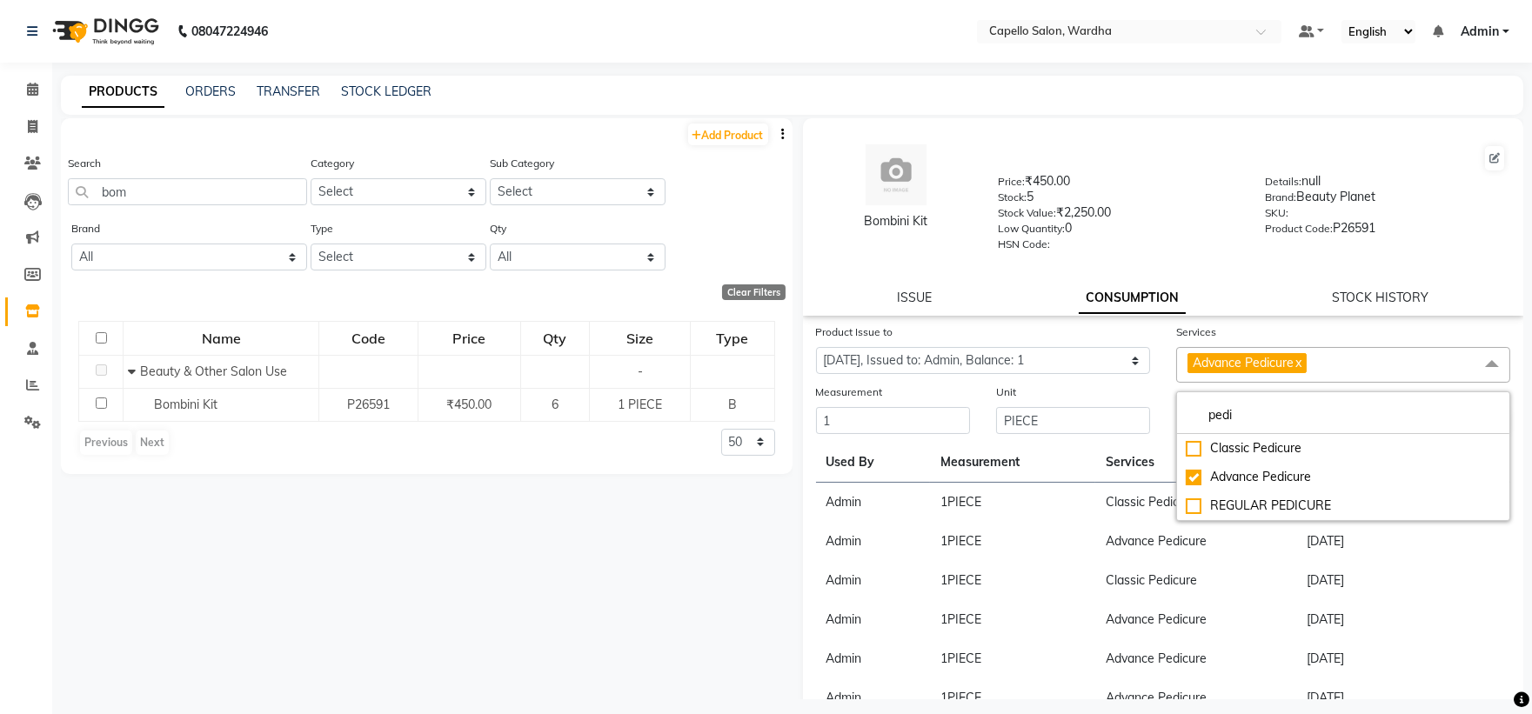
click at [1151, 232] on div "Low Quantity: 0" at bounding box center [1118, 231] width 241 height 24
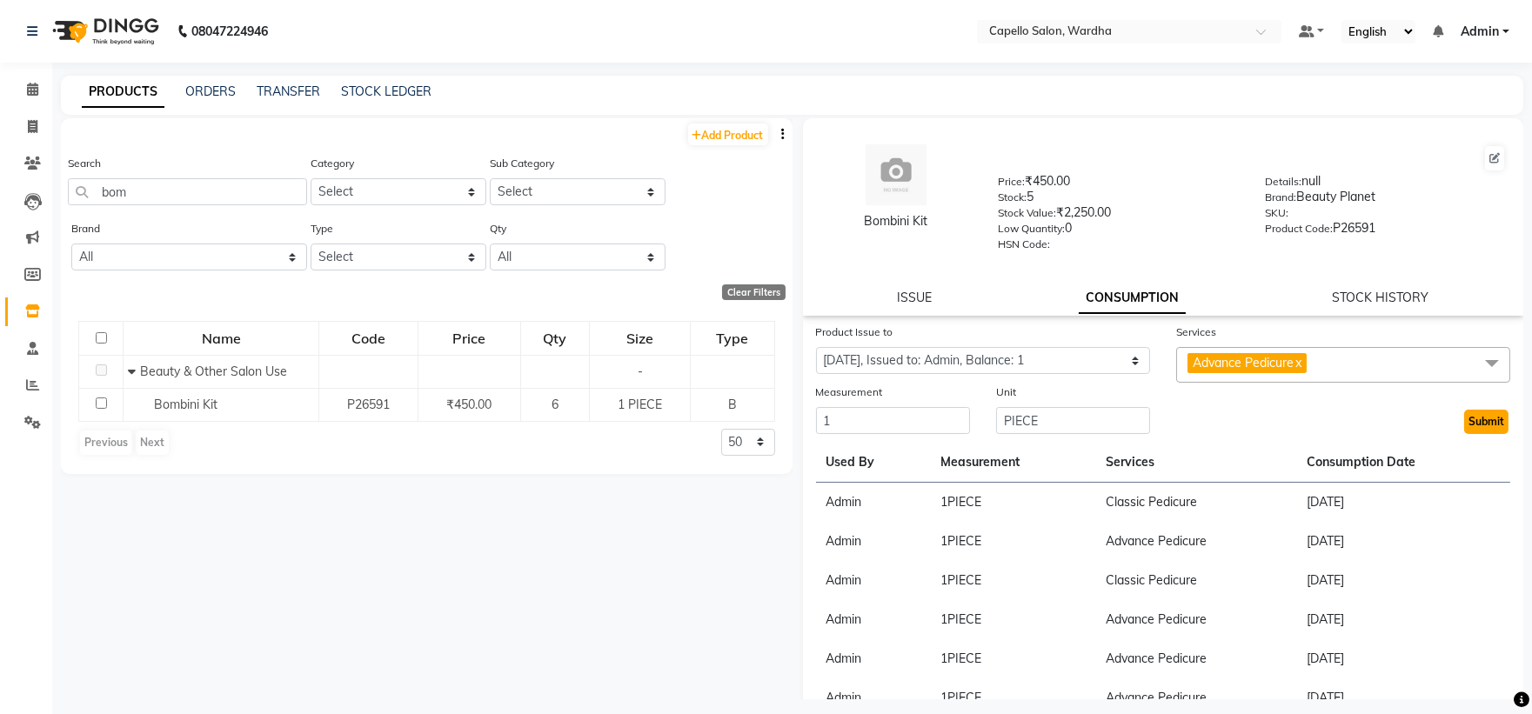
click at [1485, 424] on button "Submit" at bounding box center [1487, 422] width 44 height 24
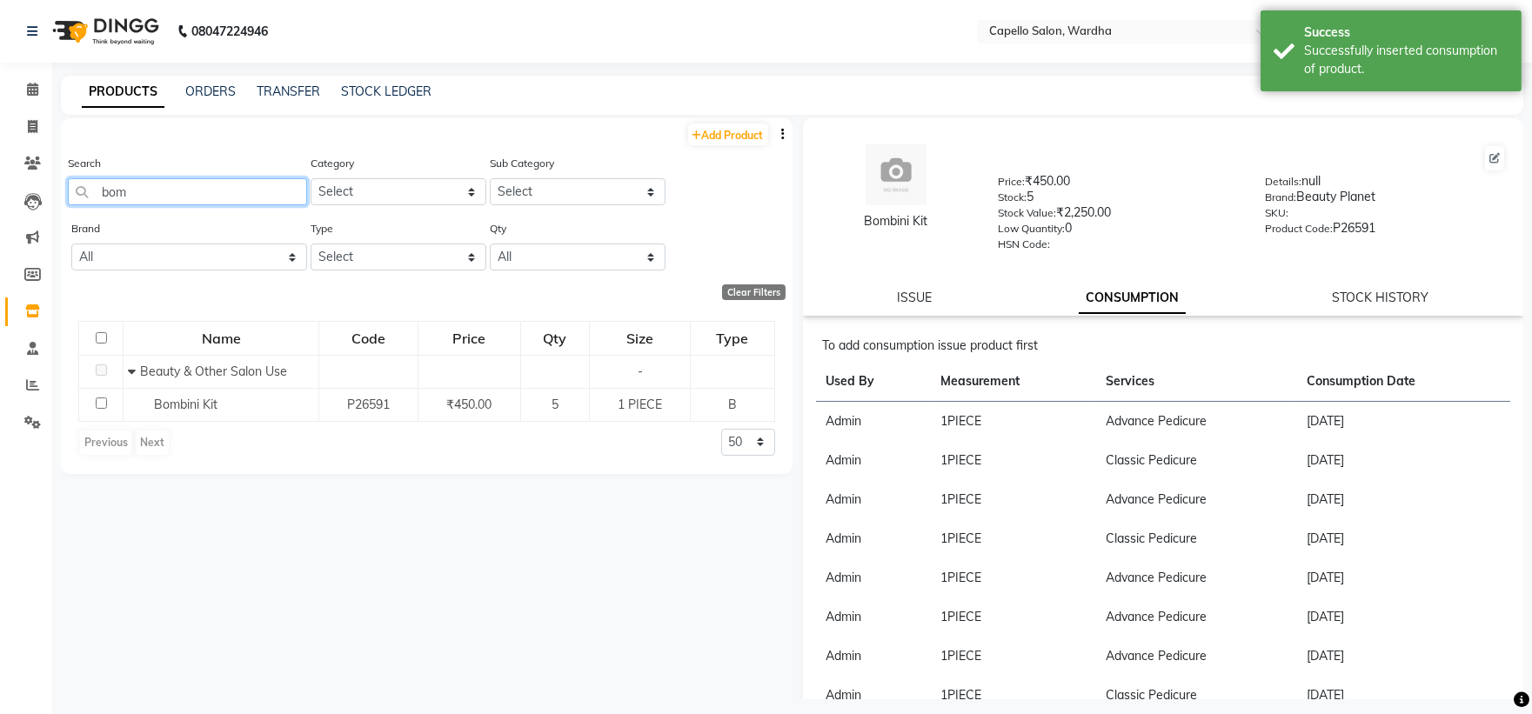
click at [187, 202] on input "bom" at bounding box center [187, 191] width 239 height 27
click at [187, 200] on input "bom" at bounding box center [187, 191] width 239 height 27
type input "b"
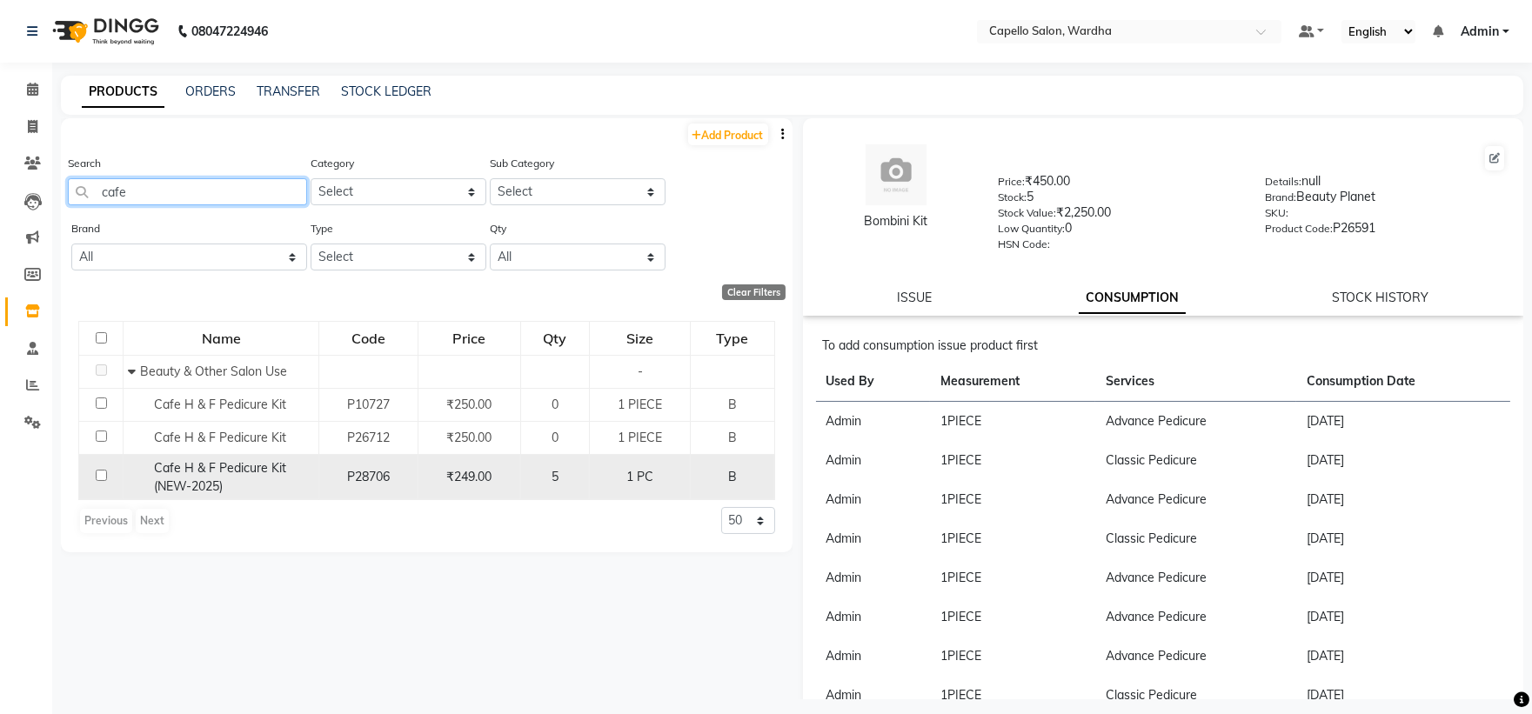
type input "cafe"
click at [175, 475] on span "Cafe H & F Pedicure Kit (NEW-2025)" at bounding box center [220, 477] width 132 height 34
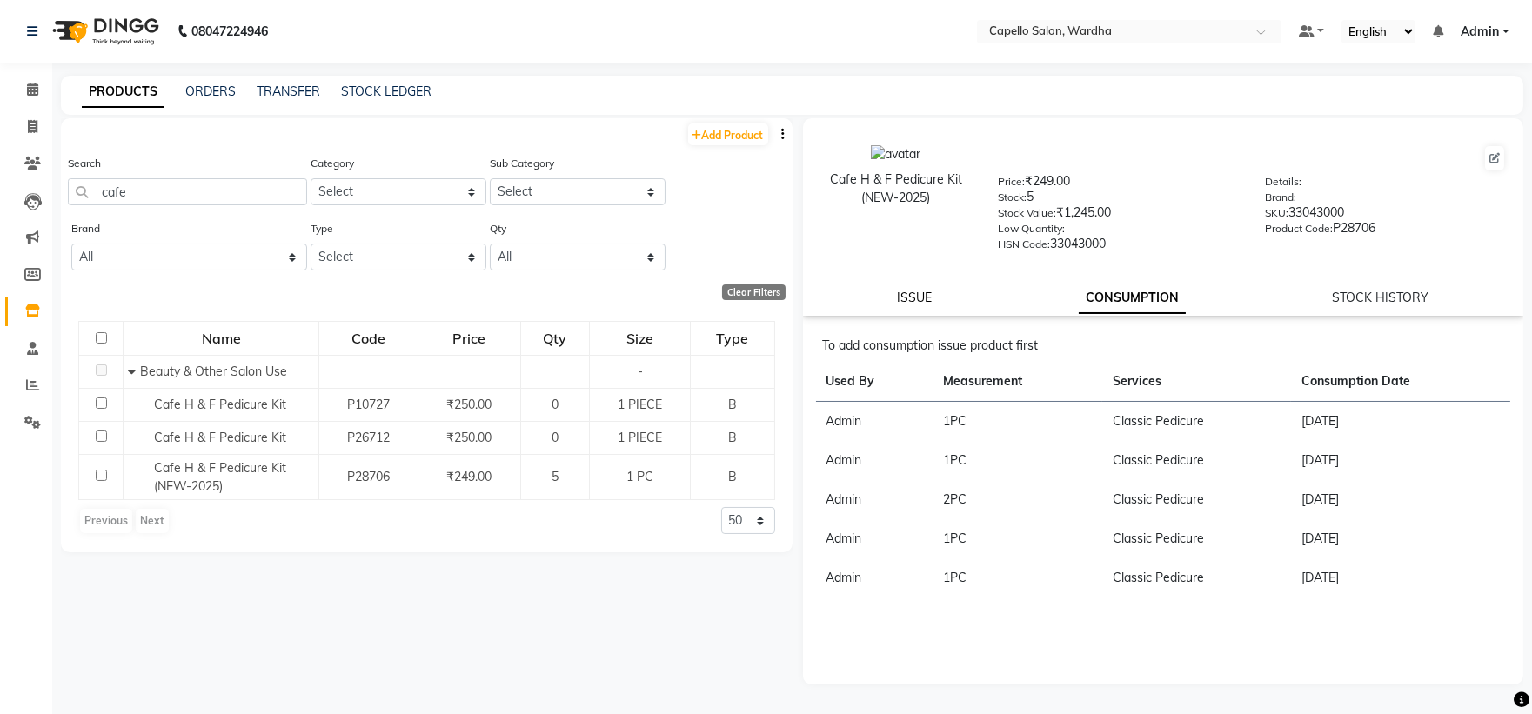
click at [908, 303] on link "ISSUE" at bounding box center [914, 298] width 35 height 16
select select
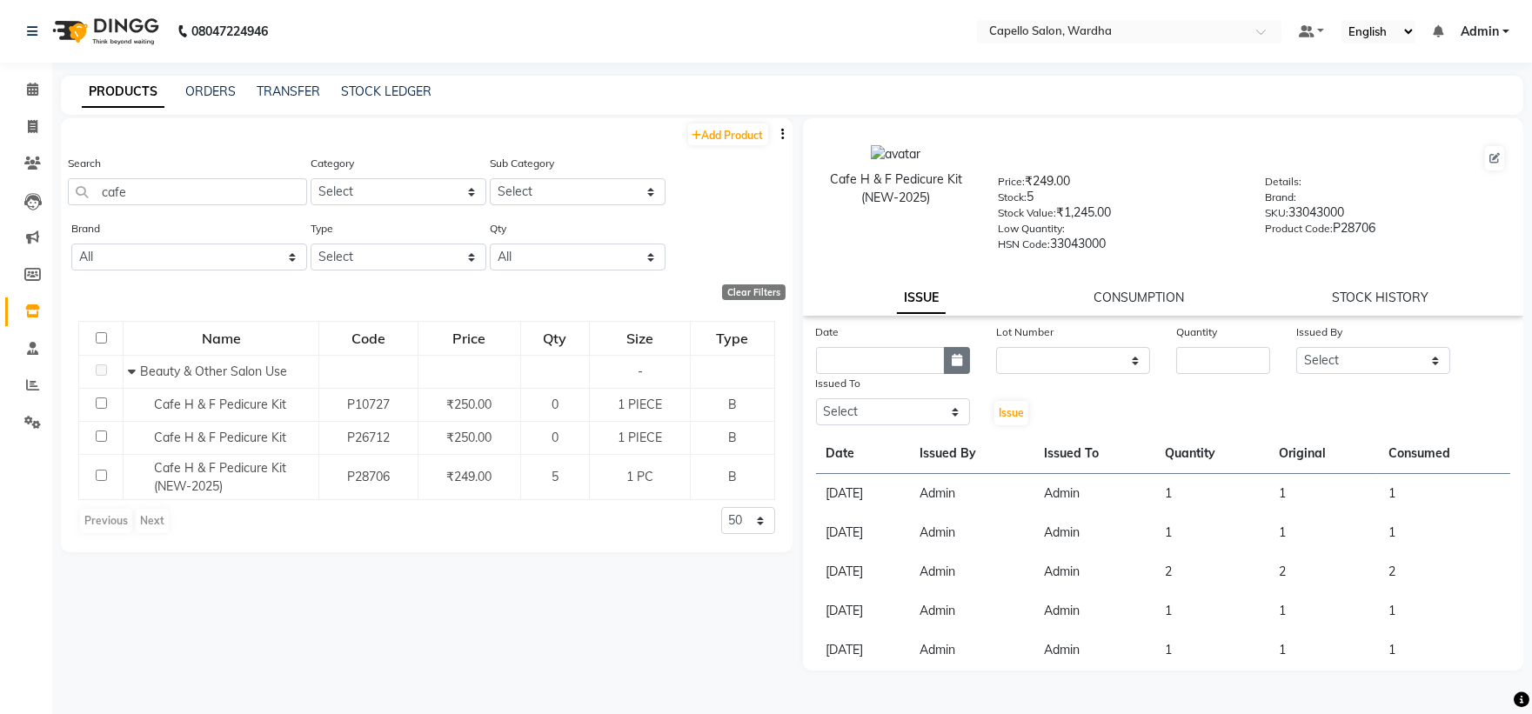
click at [967, 367] on button "button" at bounding box center [957, 360] width 26 height 27
select select "9"
select select "2025"
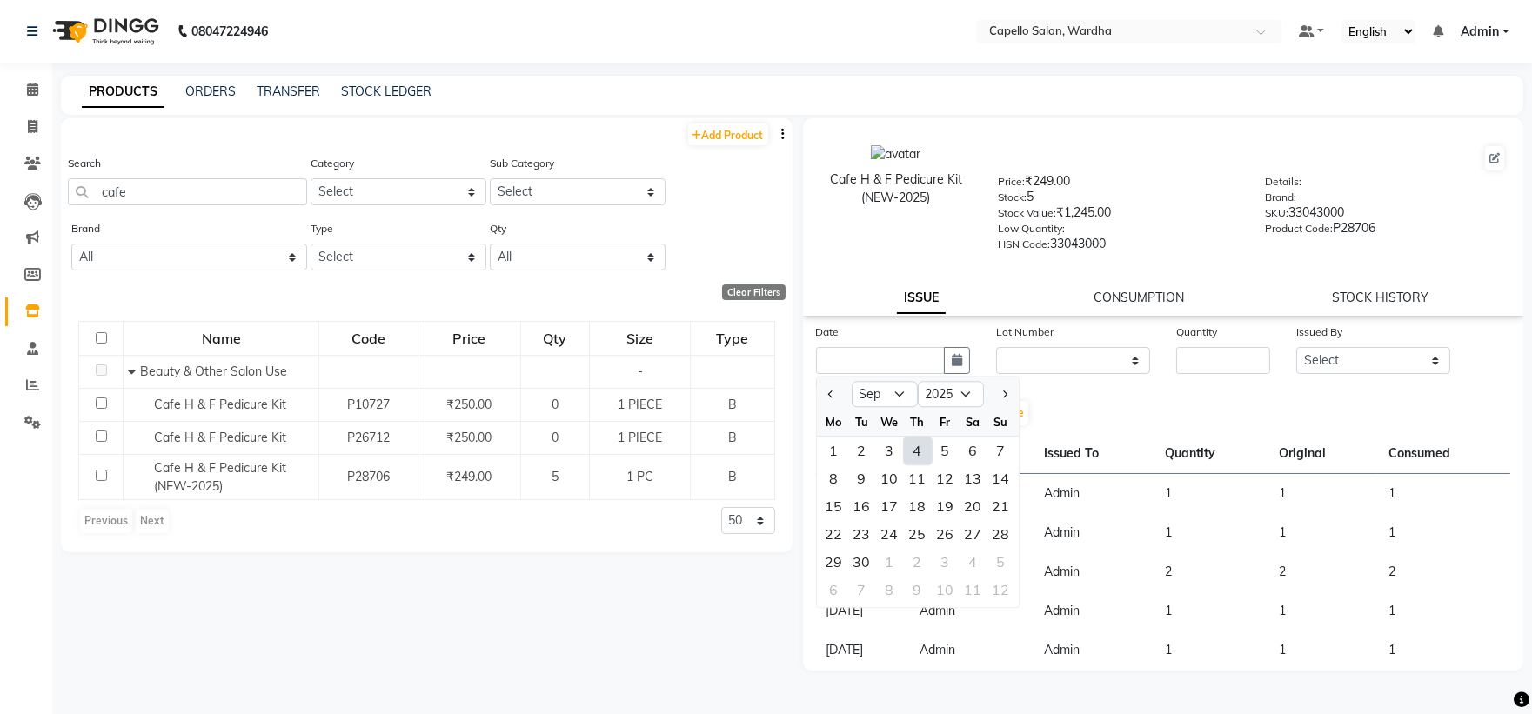
click at [919, 454] on div "4" at bounding box center [918, 451] width 28 height 28
type input "[DATE]"
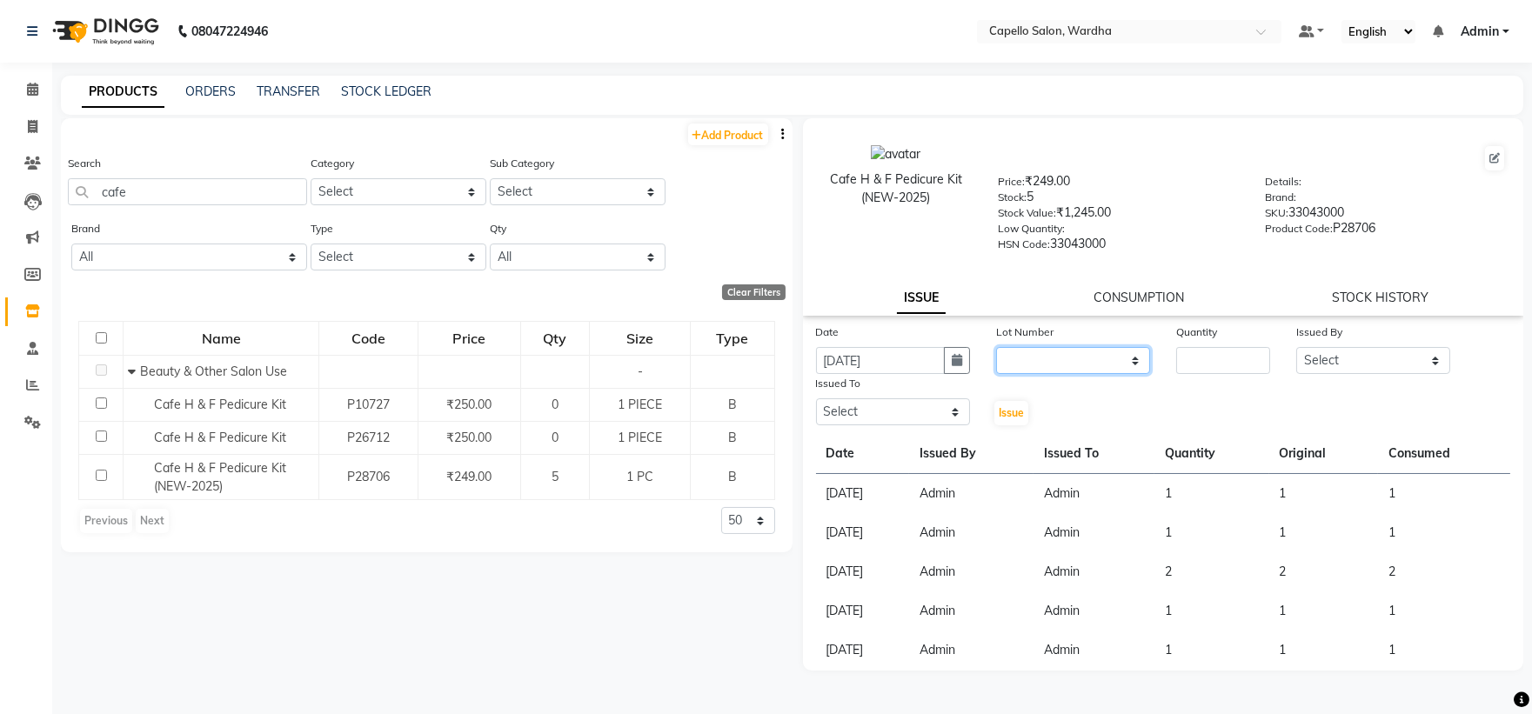
click at [1043, 353] on select "None" at bounding box center [1073, 360] width 154 height 27
click at [1051, 404] on div "Date [DATE] Lot Number None Quantity Issued By Select Admin [PERSON_NAME] [MEDI…" at bounding box center [1163, 375] width 721 height 104
click at [1090, 362] on select "None" at bounding box center [1073, 360] width 154 height 27
select select "0: null"
click at [996, 348] on select "None" at bounding box center [1073, 360] width 154 height 27
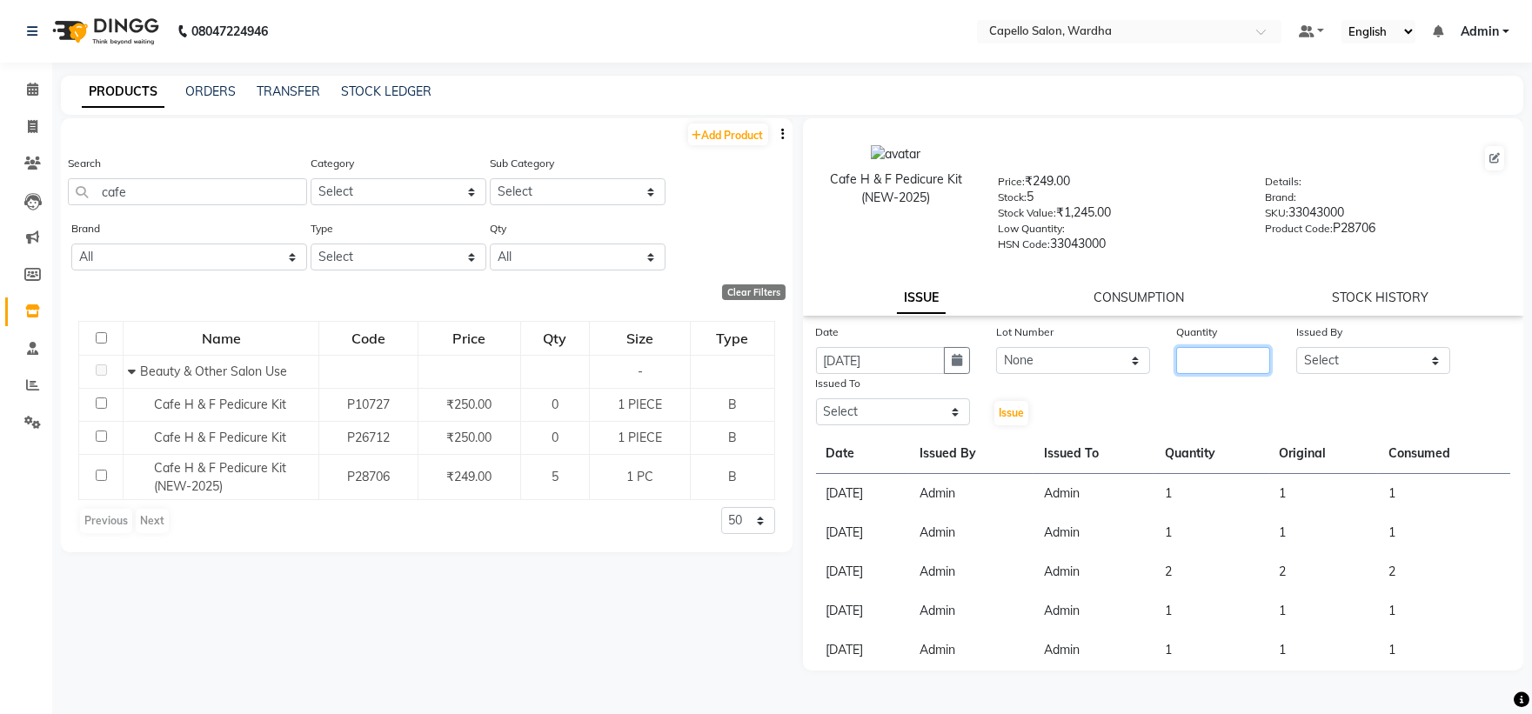
click at [1195, 358] on input "number" at bounding box center [1224, 360] width 94 height 27
type input "1"
click at [1340, 365] on select "Select Admin [PERSON_NAME] [PERSON_NAME] nitim [PERSON_NAME] [PERSON_NAME] maha…" at bounding box center [1374, 360] width 154 height 27
select select "26829"
click at [1297, 348] on select "Select Admin [PERSON_NAME] [PERSON_NAME] nitim [PERSON_NAME] [PERSON_NAME] maha…" at bounding box center [1374, 360] width 154 height 27
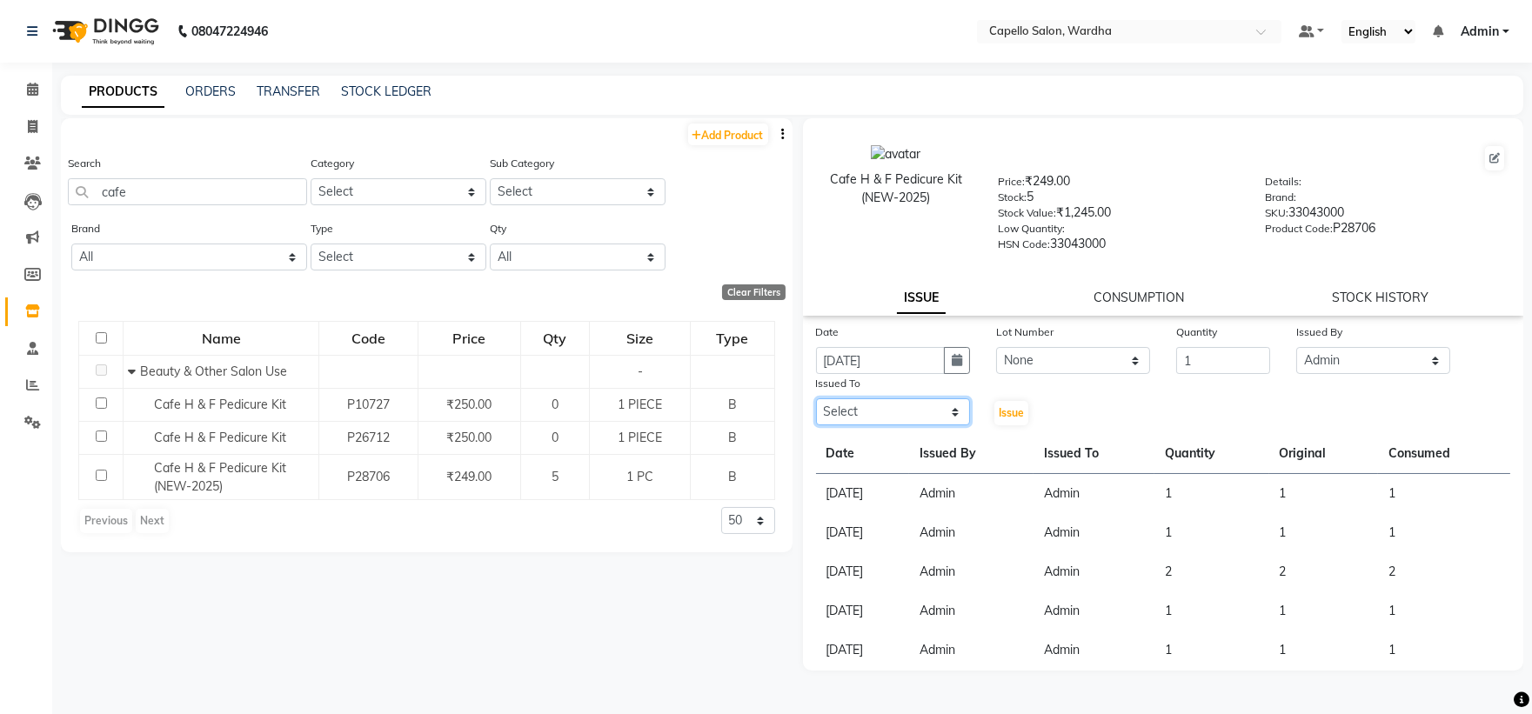
drag, startPoint x: 889, startPoint y: 419, endPoint x: 889, endPoint y: 409, distance: 9.6
click at [889, 418] on select "Select Admin [PERSON_NAME] [PERSON_NAME] nitim [PERSON_NAME] [PERSON_NAME] maha…" at bounding box center [893, 412] width 154 height 27
select select "26829"
click at [816, 399] on select "Select Admin [PERSON_NAME] [PERSON_NAME] nitim [PERSON_NAME] [PERSON_NAME] maha…" at bounding box center [893, 412] width 154 height 27
click at [1015, 413] on span "Issue" at bounding box center [1011, 412] width 25 height 13
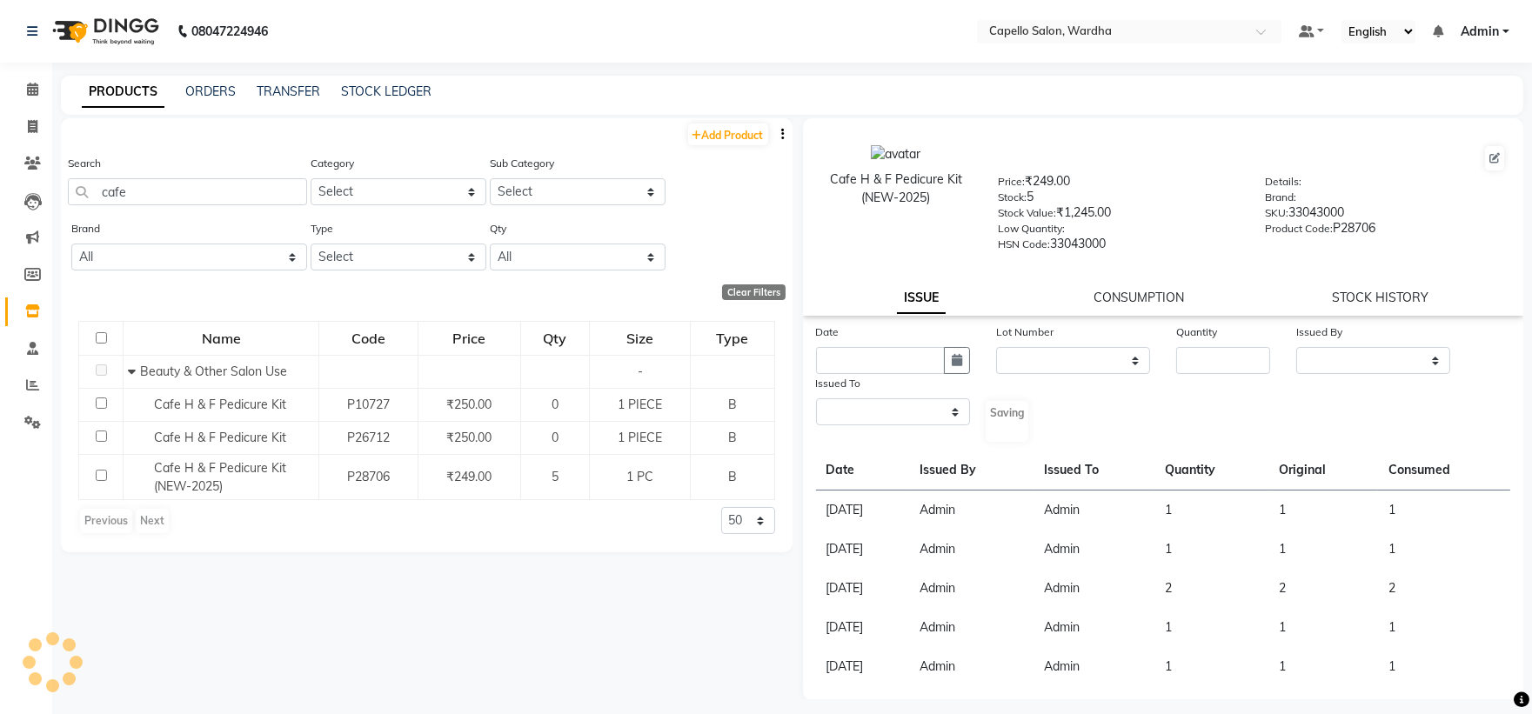
select select
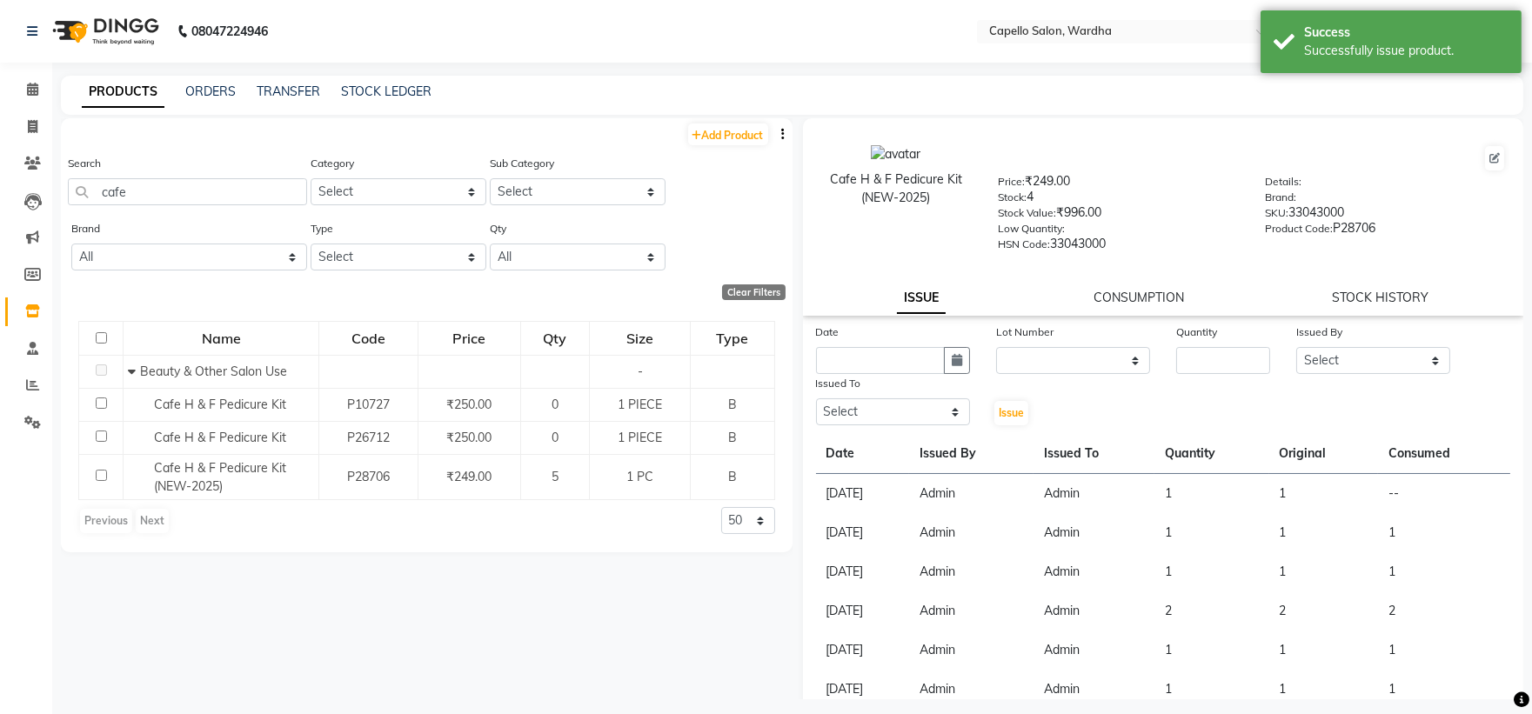
click at [1125, 285] on div "Cafe H & F Pedicure Kit (NEW-2025) Price: ₹249.00 Stock: 4 Stock Value: ₹996.00…" at bounding box center [1163, 217] width 721 height 198
click at [1124, 297] on link "CONSUMPTION" at bounding box center [1139, 298] width 91 height 16
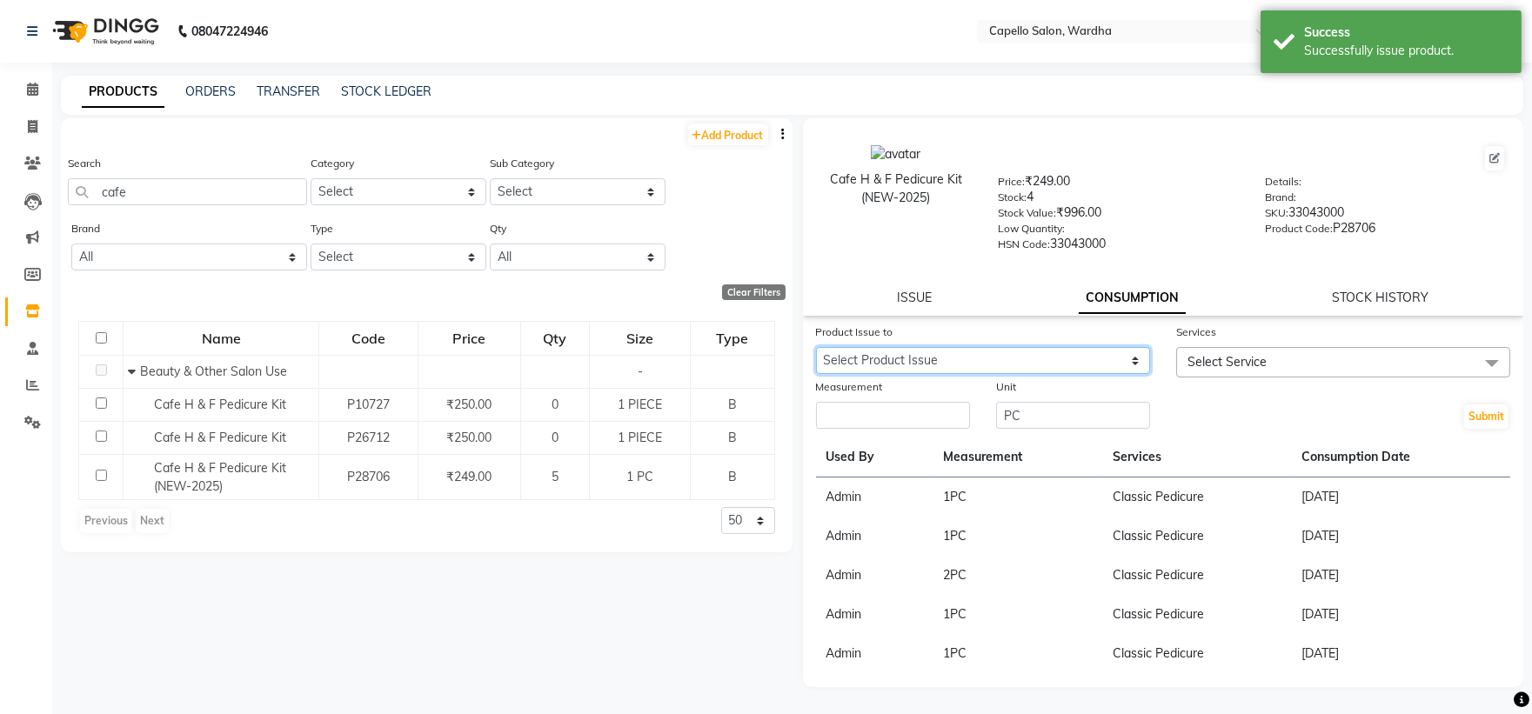
click at [891, 362] on select "Select Product Issue [DATE], Issued to: Admin, Balance: 1" at bounding box center [983, 360] width 334 height 27
select select "1204326"
click at [816, 348] on select "Select Product Issue [DATE], Issued to: Admin, Balance: 1" at bounding box center [983, 360] width 334 height 27
click at [900, 414] on input "number" at bounding box center [893, 415] width 154 height 27
type input "1"
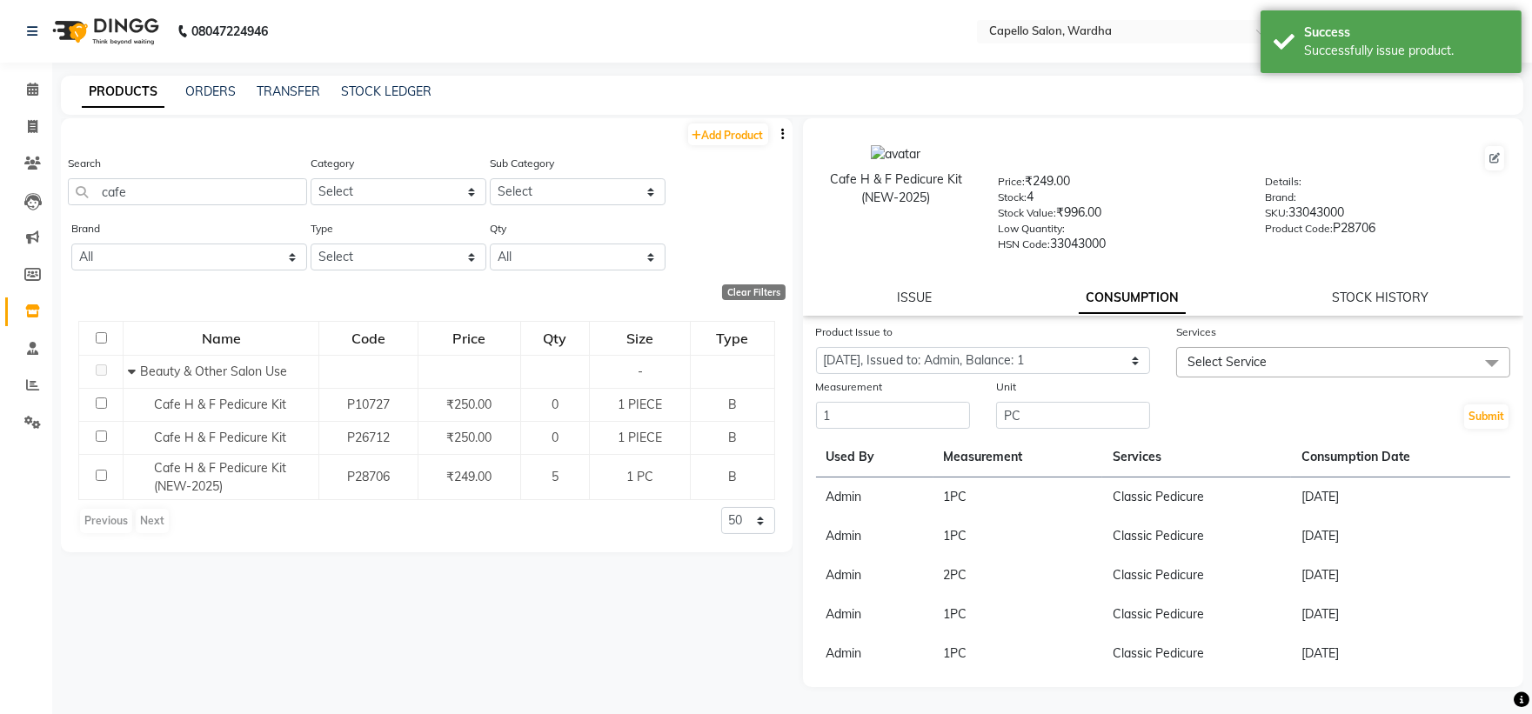
click at [1295, 359] on span "Select Service" at bounding box center [1344, 362] width 334 height 30
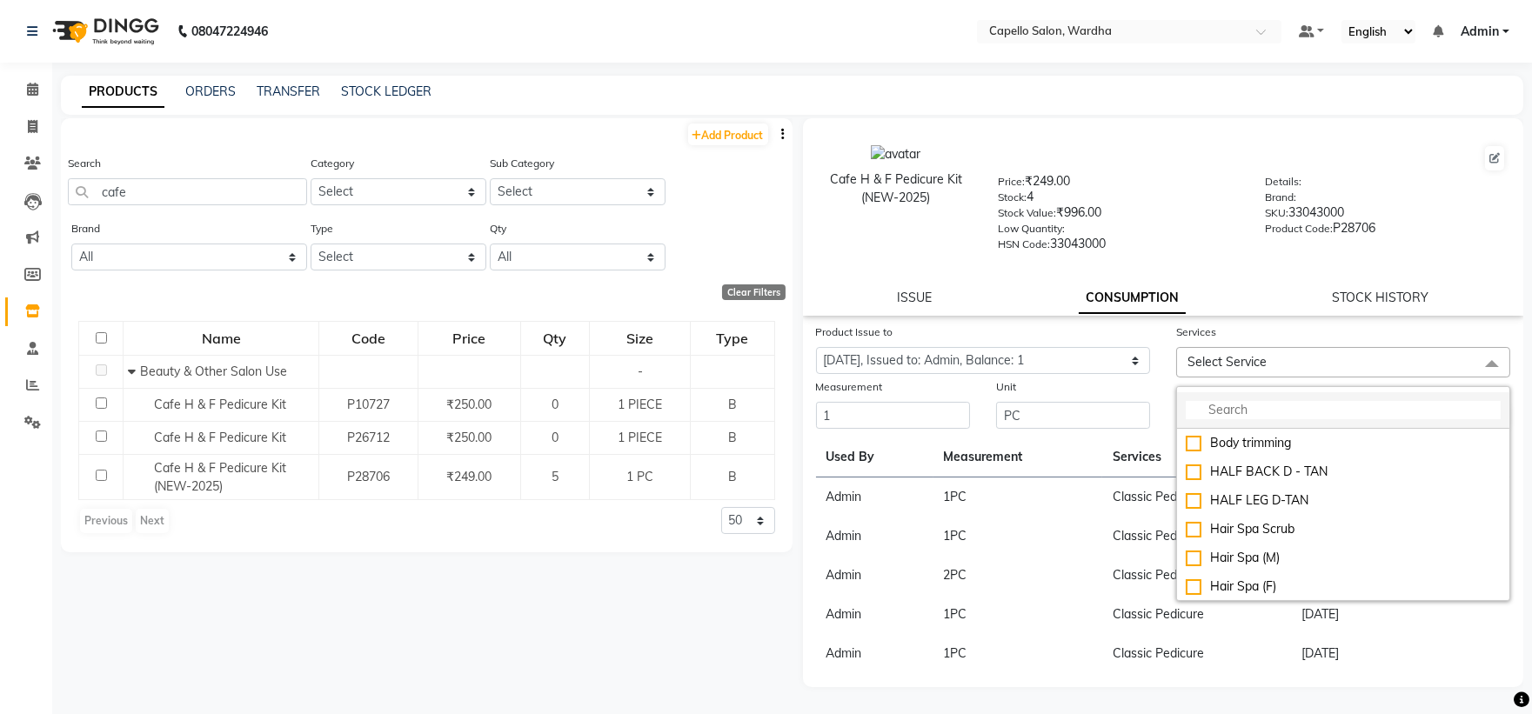
click at [1264, 410] on input "multiselect-search" at bounding box center [1343, 410] width 315 height 18
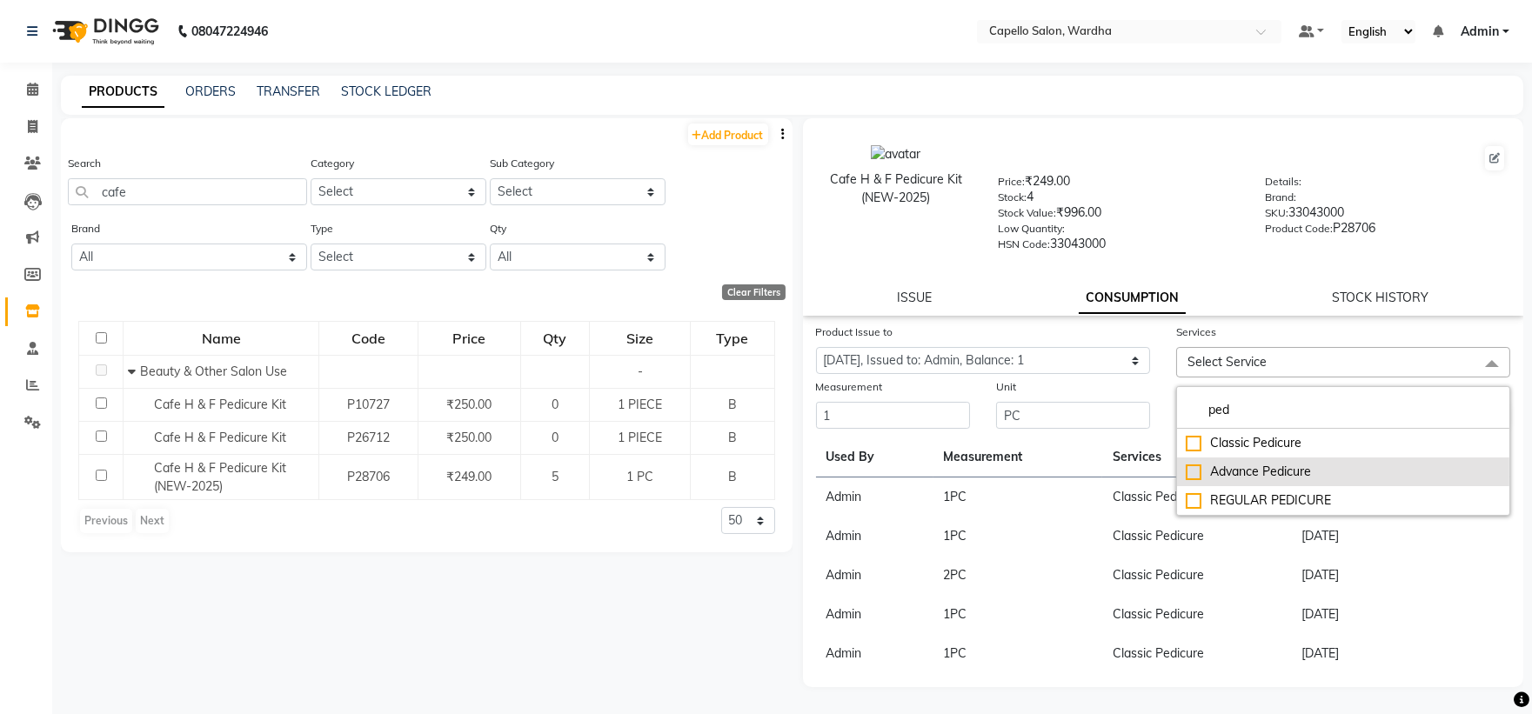
type input "ped"
click at [1302, 470] on div "Advance Pedicure" at bounding box center [1343, 472] width 315 height 18
checkbox input "true"
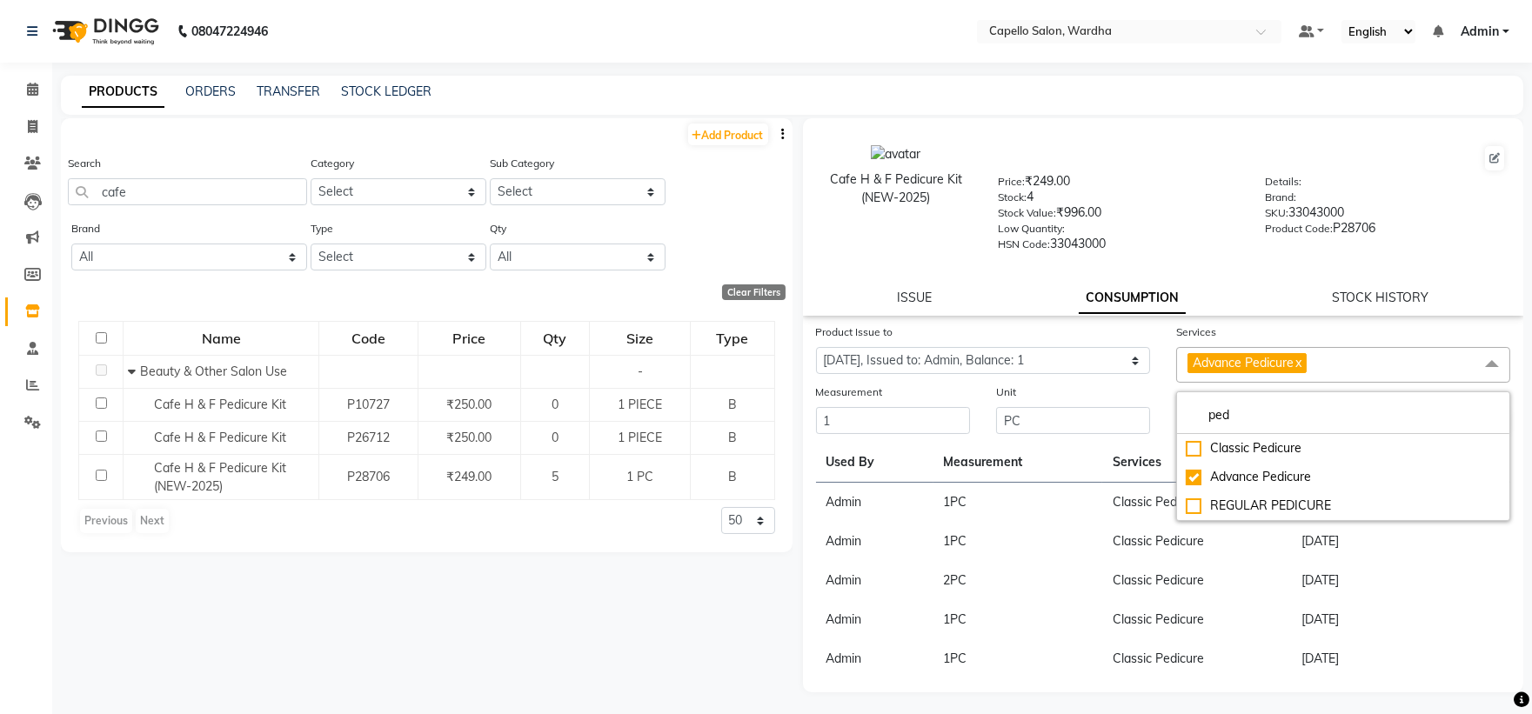
click at [1207, 224] on div "Low Quantity:" at bounding box center [1118, 231] width 241 height 24
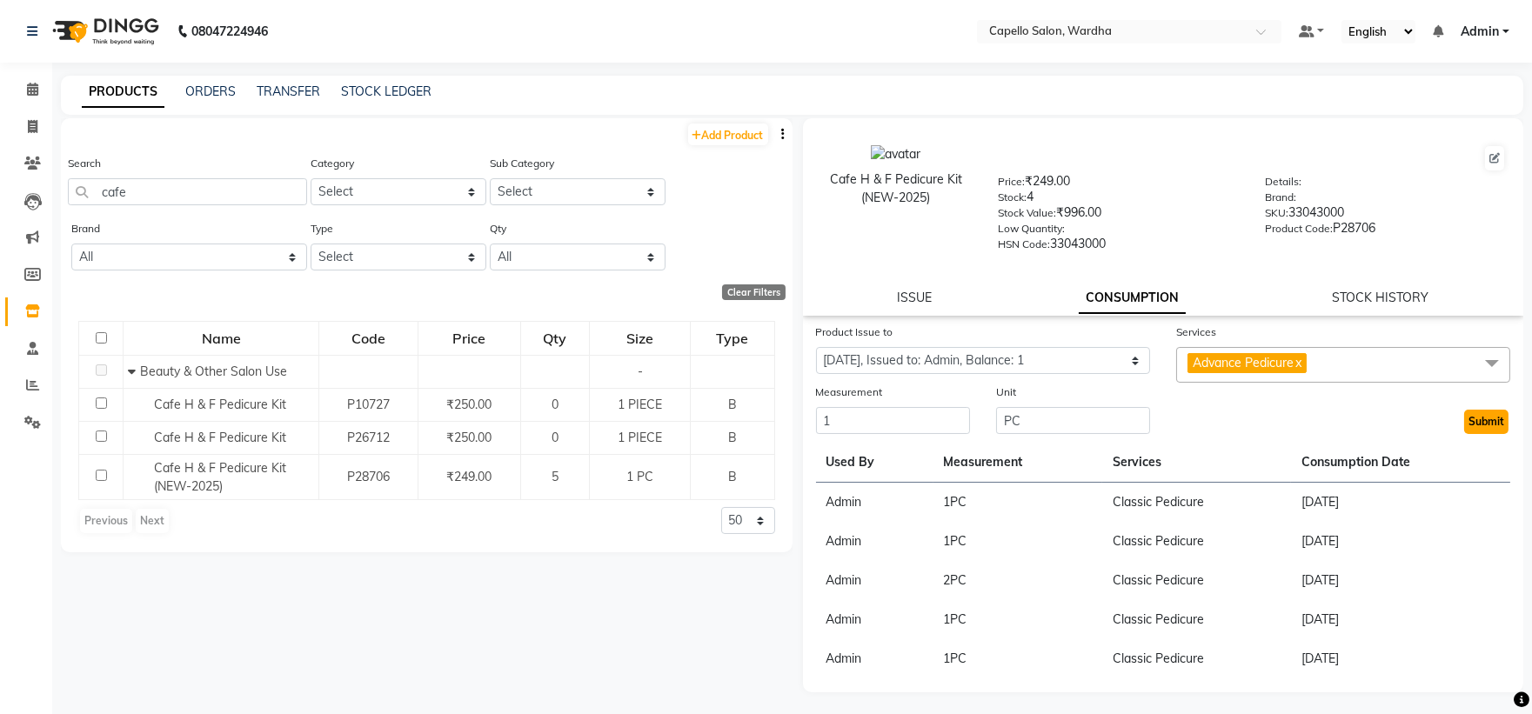
click at [1472, 425] on button "Submit" at bounding box center [1487, 422] width 44 height 24
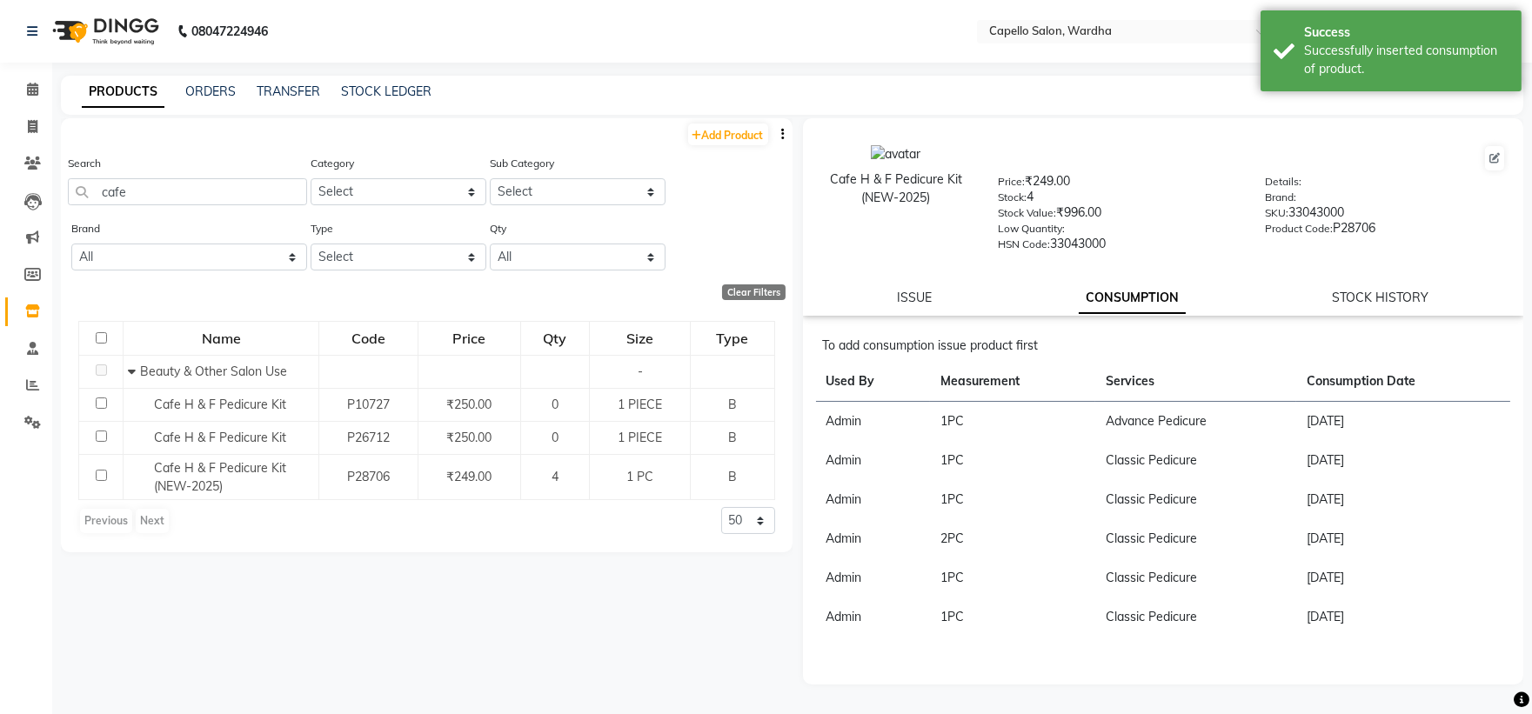
click at [37, 59] on nav "08047224946 Select Location × Capello Salon, Wardha Default Panel My Panel Engl…" at bounding box center [766, 31] width 1532 height 63
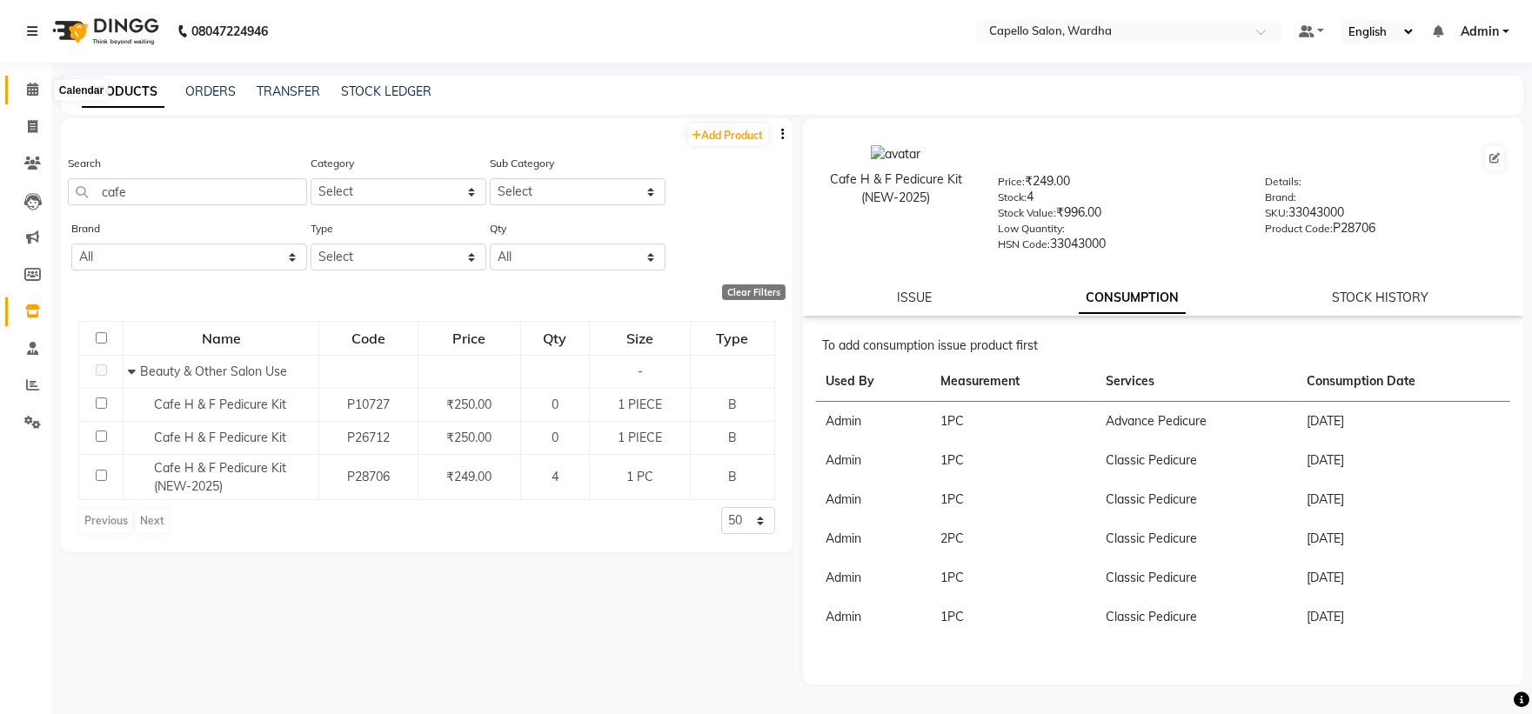
click at [27, 96] on icon at bounding box center [32, 89] width 11 height 13
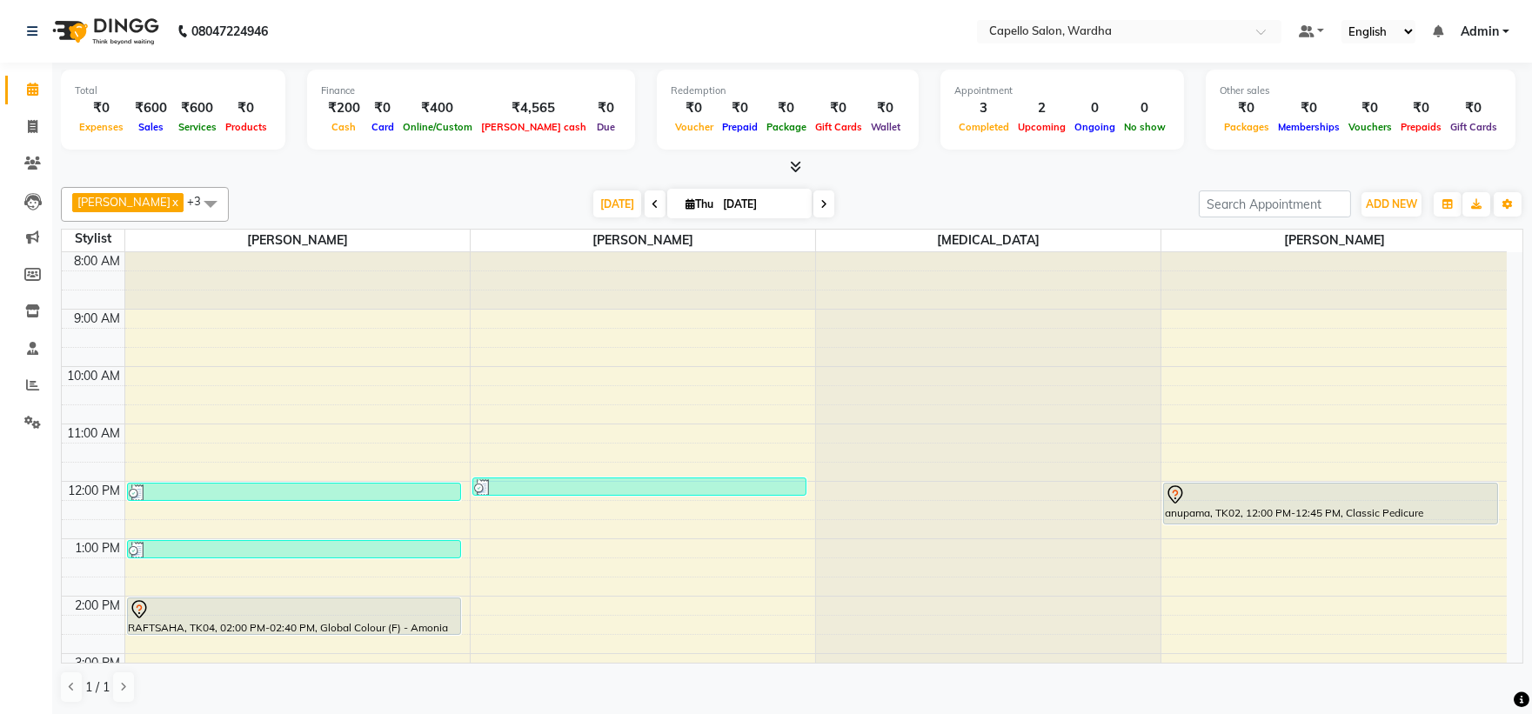
click at [797, 153] on div "Total ₹0 Expenses ₹600 Sales ₹600 Services ₹0 Products Finance ₹200 Cash ₹0 Car…" at bounding box center [792, 112] width 1463 height 85
